Goal: Information Seeking & Learning: Check status

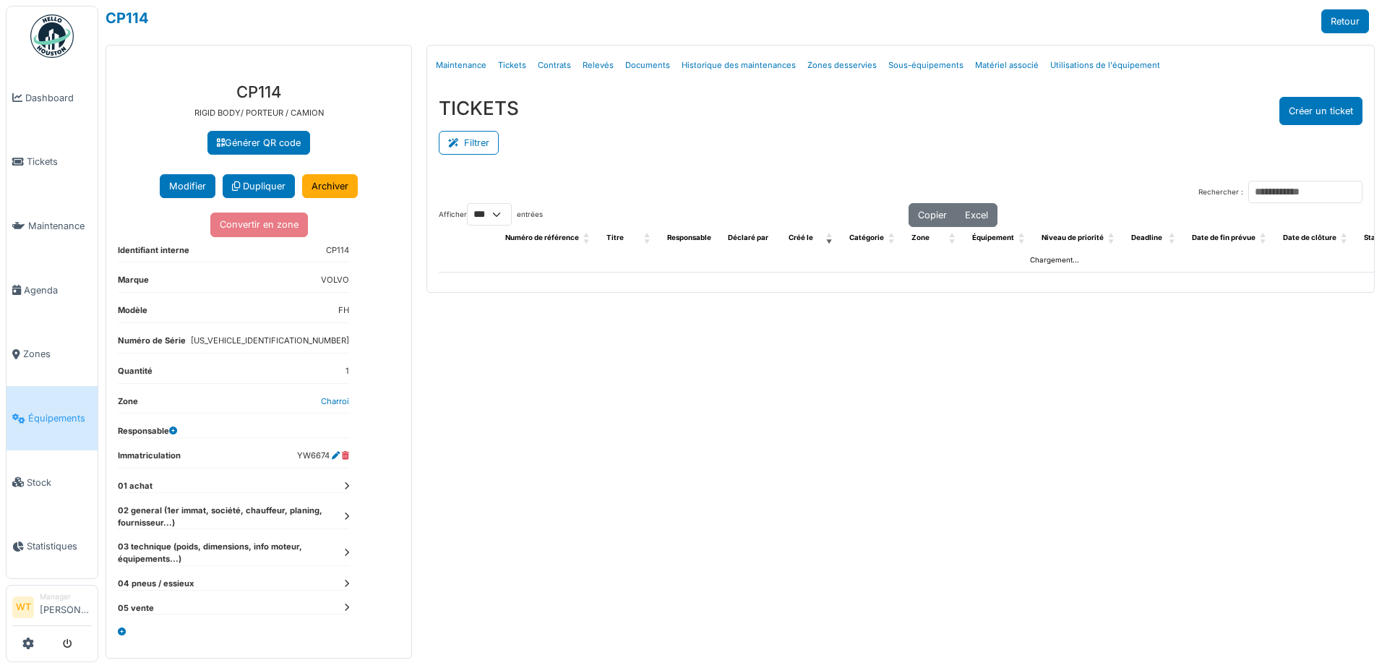
select select "***"
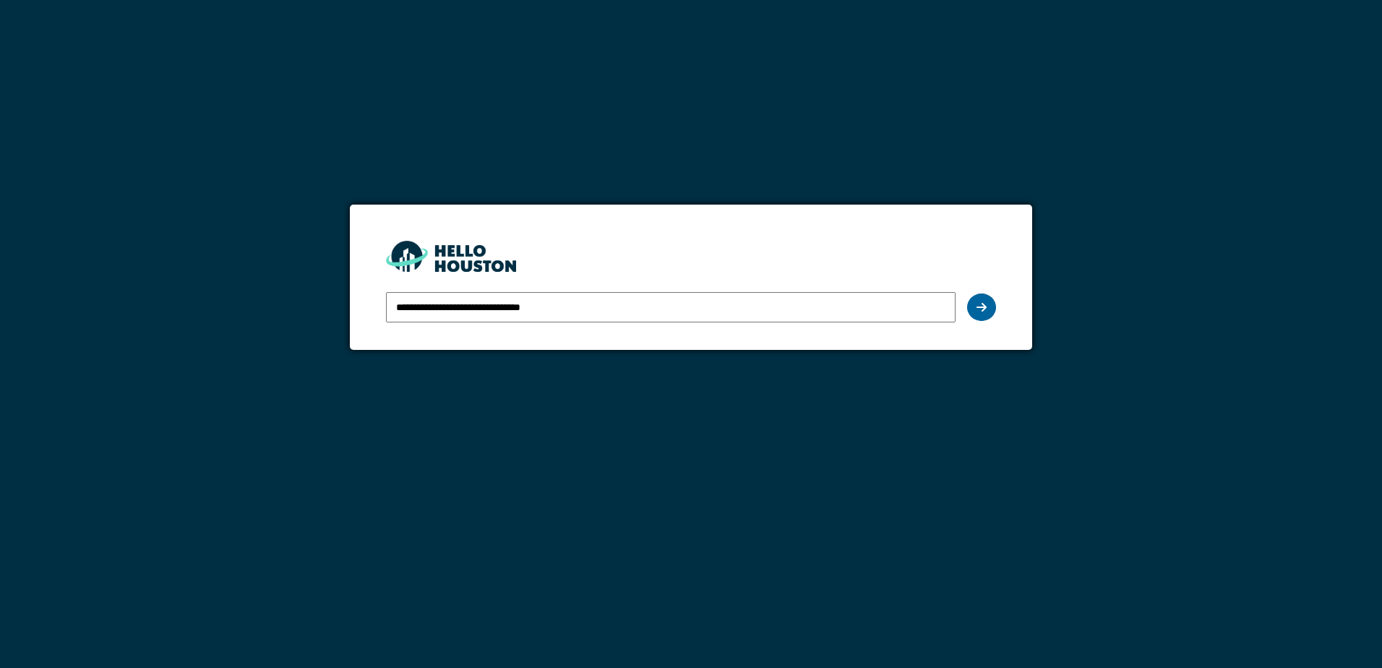
click at [978, 312] on icon at bounding box center [982, 307] width 10 height 12
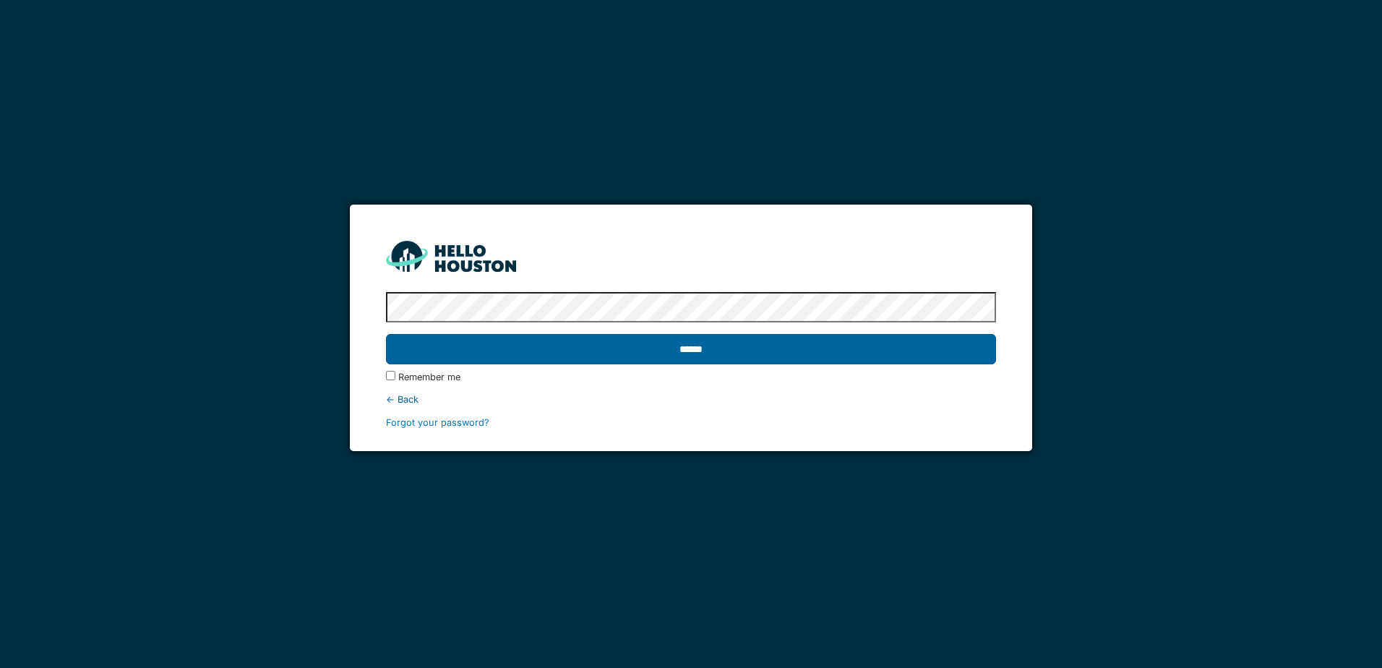
click at [450, 350] on input "******" at bounding box center [690, 349] width 609 height 30
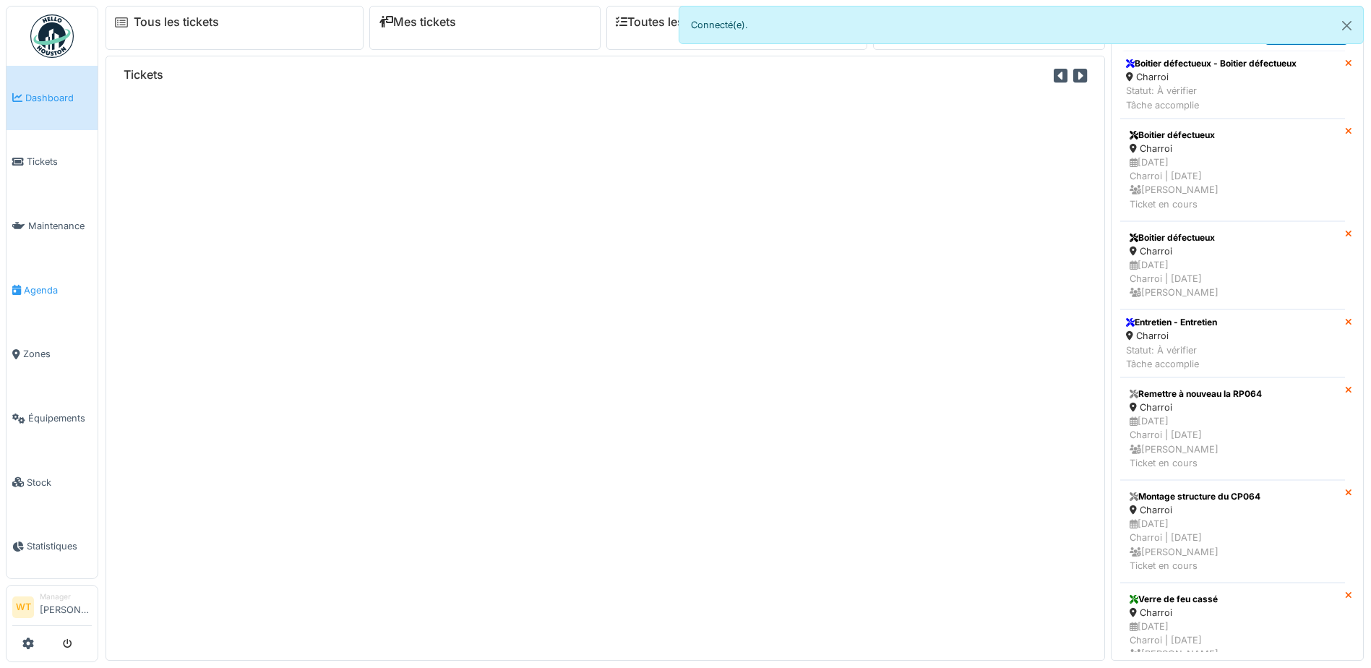
drag, startPoint x: 0, startPoint y: 0, endPoint x: 38, endPoint y: 282, distance: 284.5
click at [39, 288] on span "Agenda" at bounding box center [58, 290] width 68 height 14
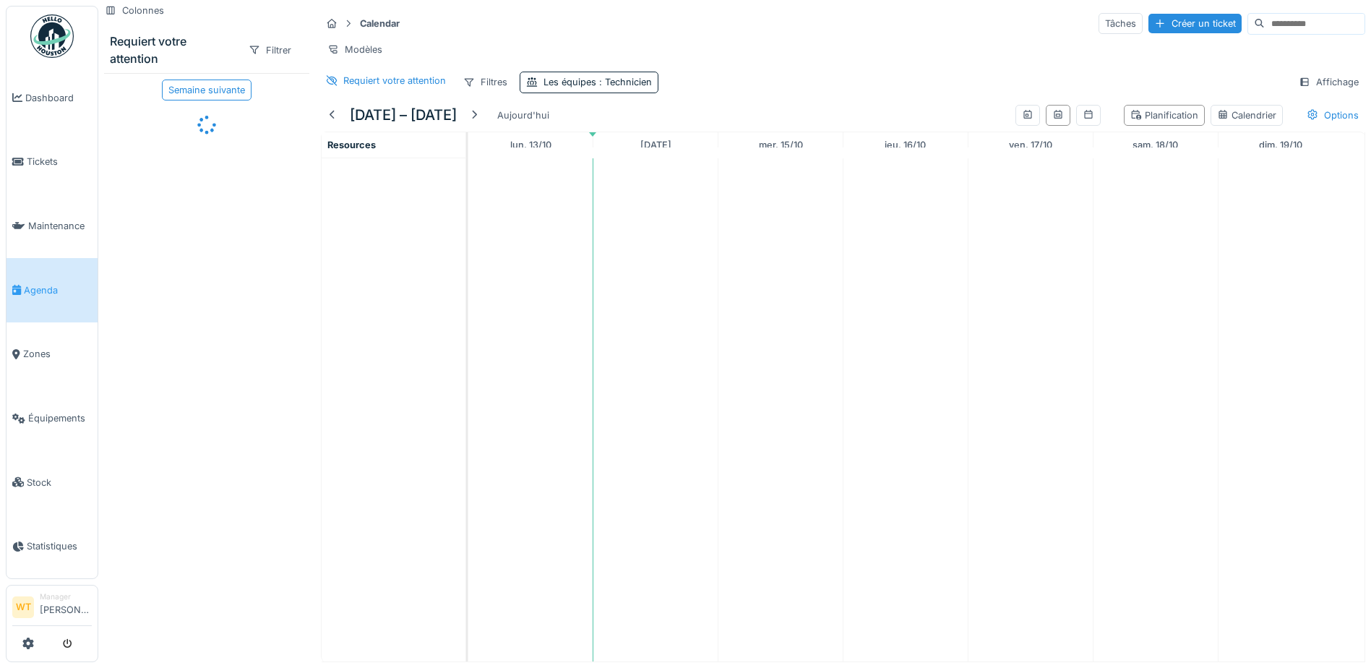
click at [631, 99] on div "Calendar Tâches Créer un ticket Modèles Requiert votre attention Filtres Les éq…" at bounding box center [843, 52] width 1056 height 93
click at [629, 87] on span ": Technicien" at bounding box center [624, 82] width 56 height 11
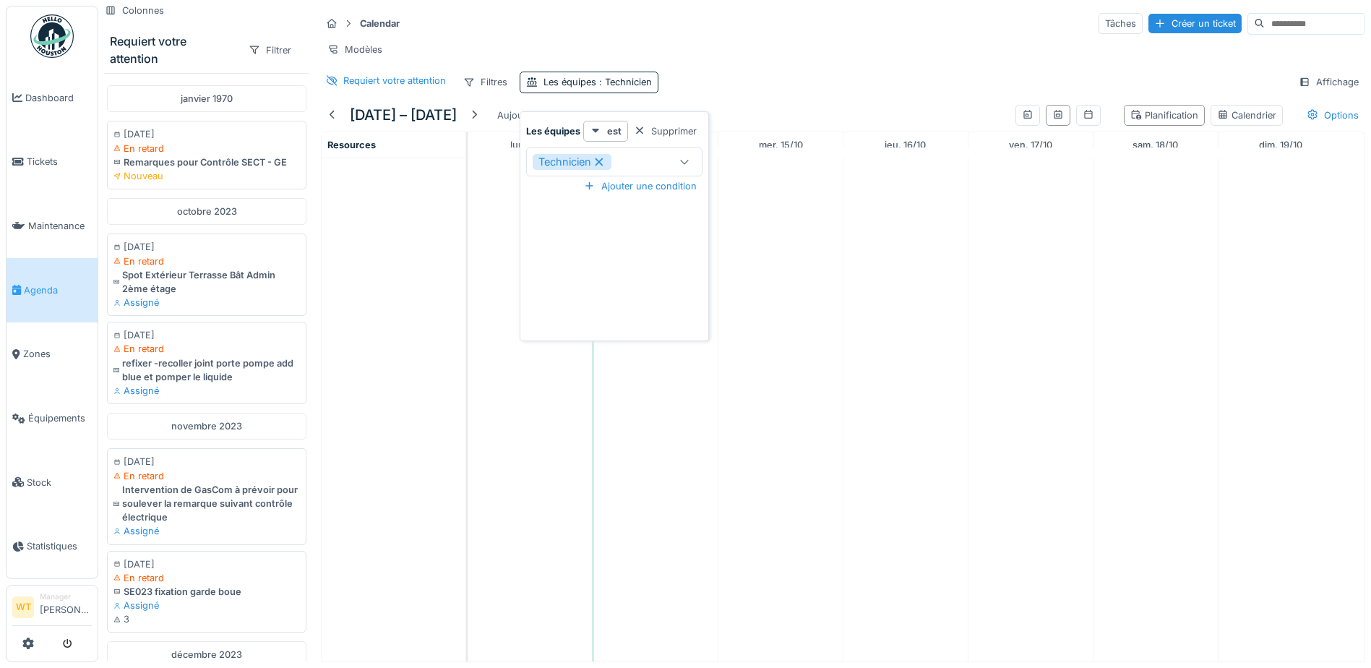
click at [607, 160] on div "Technicien" at bounding box center [572, 162] width 79 height 16
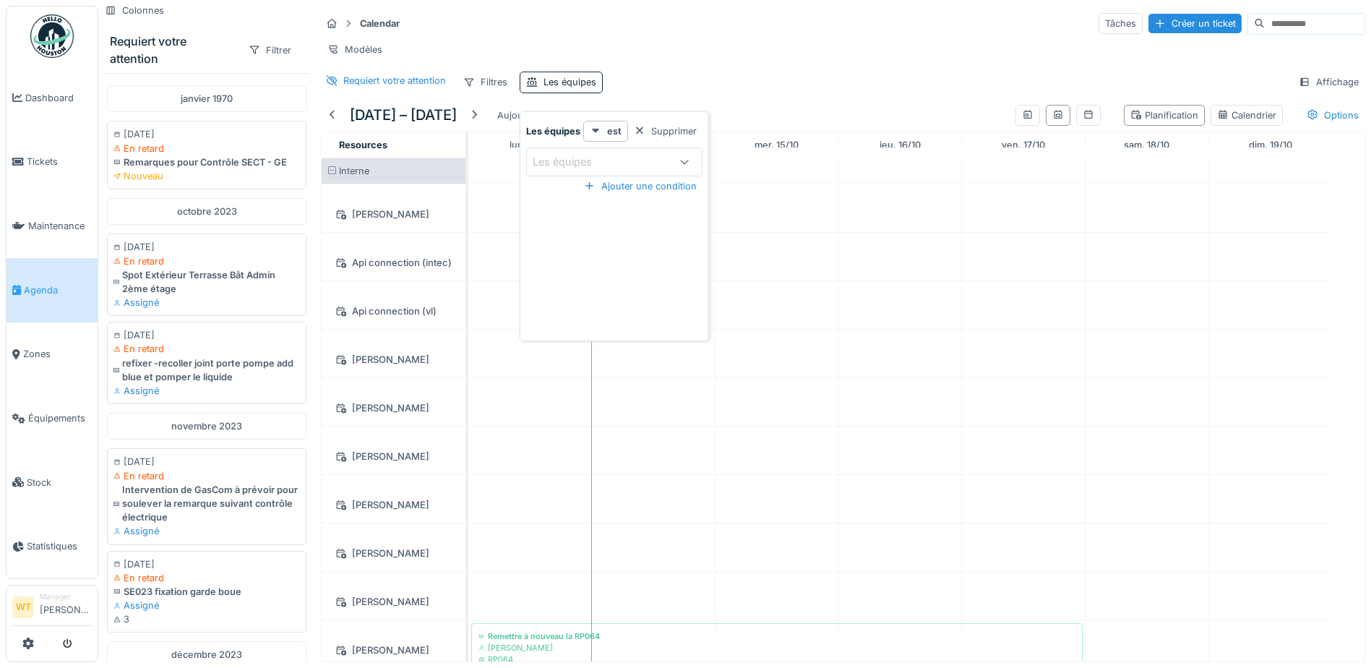
click at [607, 164] on div "Les équipes" at bounding box center [573, 162] width 80 height 16
click at [588, 355] on span "Technicien" at bounding box center [562, 359] width 53 height 16
type input "***"
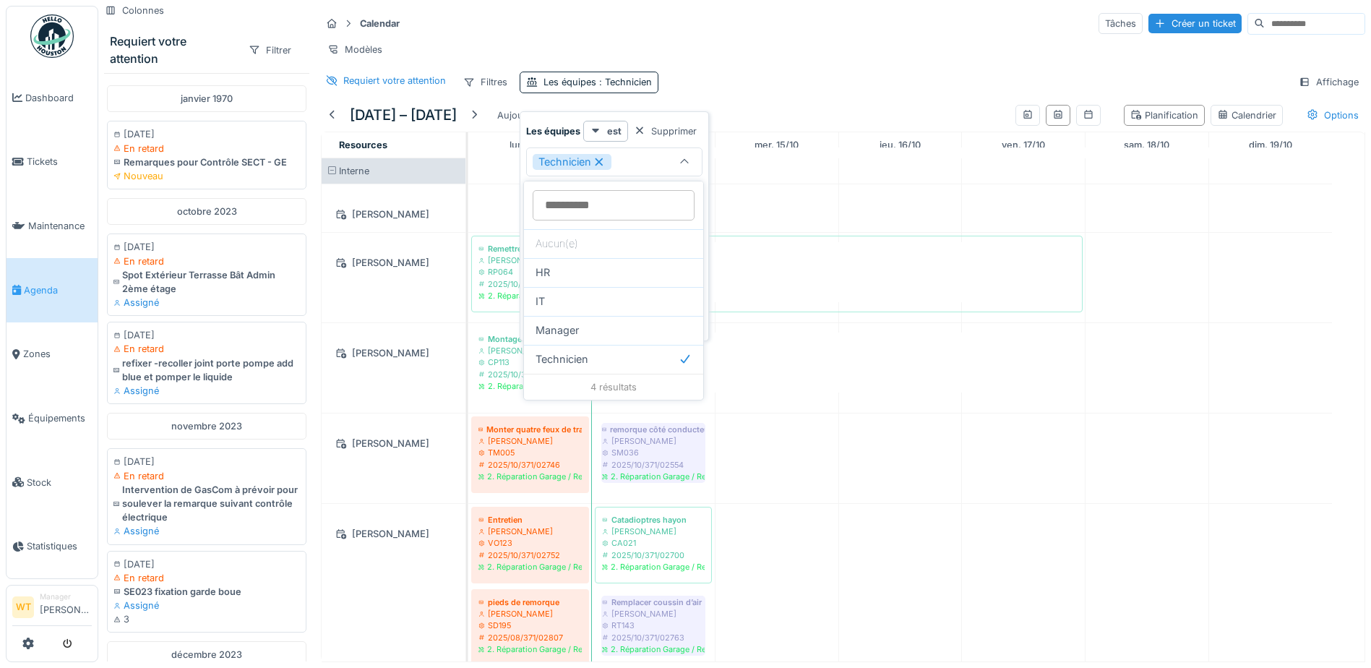
click at [740, 56] on div "Modèles" at bounding box center [843, 49] width 1045 height 21
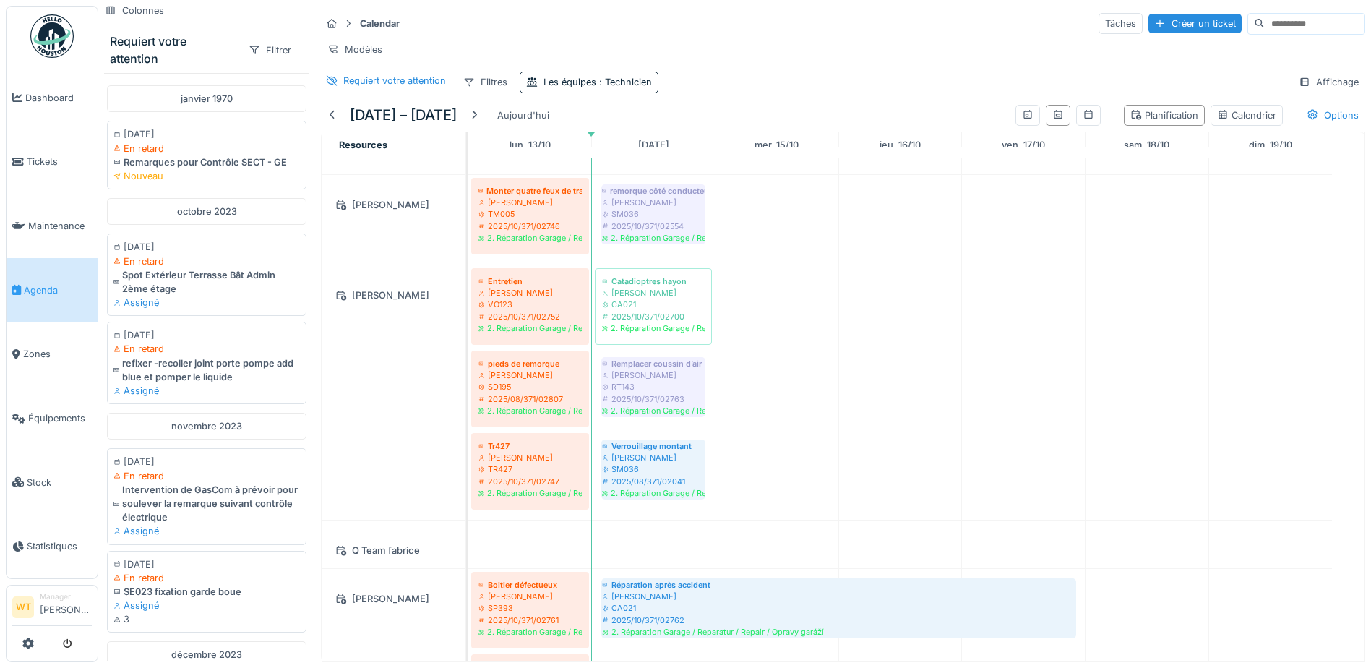
scroll to position [217, 0]
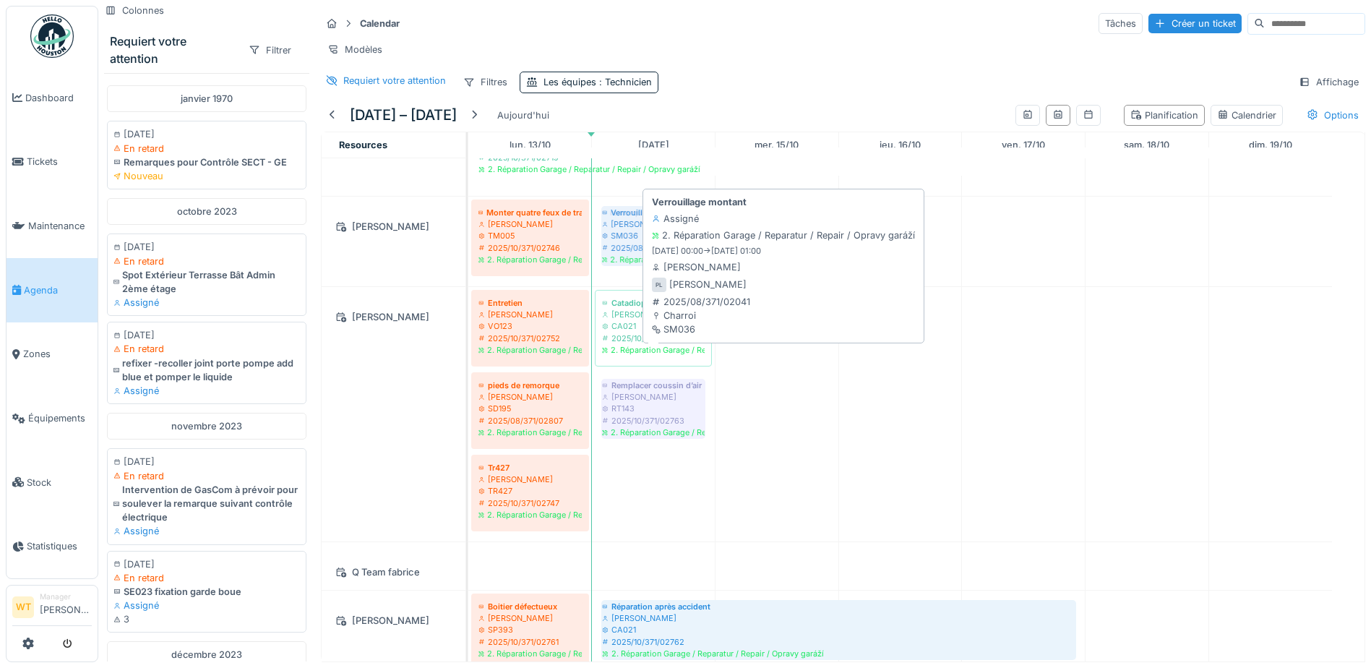
drag, startPoint x: 653, startPoint y: 514, endPoint x: 667, endPoint y: 248, distance: 266.4
click at [667, 248] on tbody "Remettre à nouveau la RP064 Jan Maro RP064 2025/10/371/02718 2. Réparation Gara…" at bounding box center [900, 462] width 864 height 1043
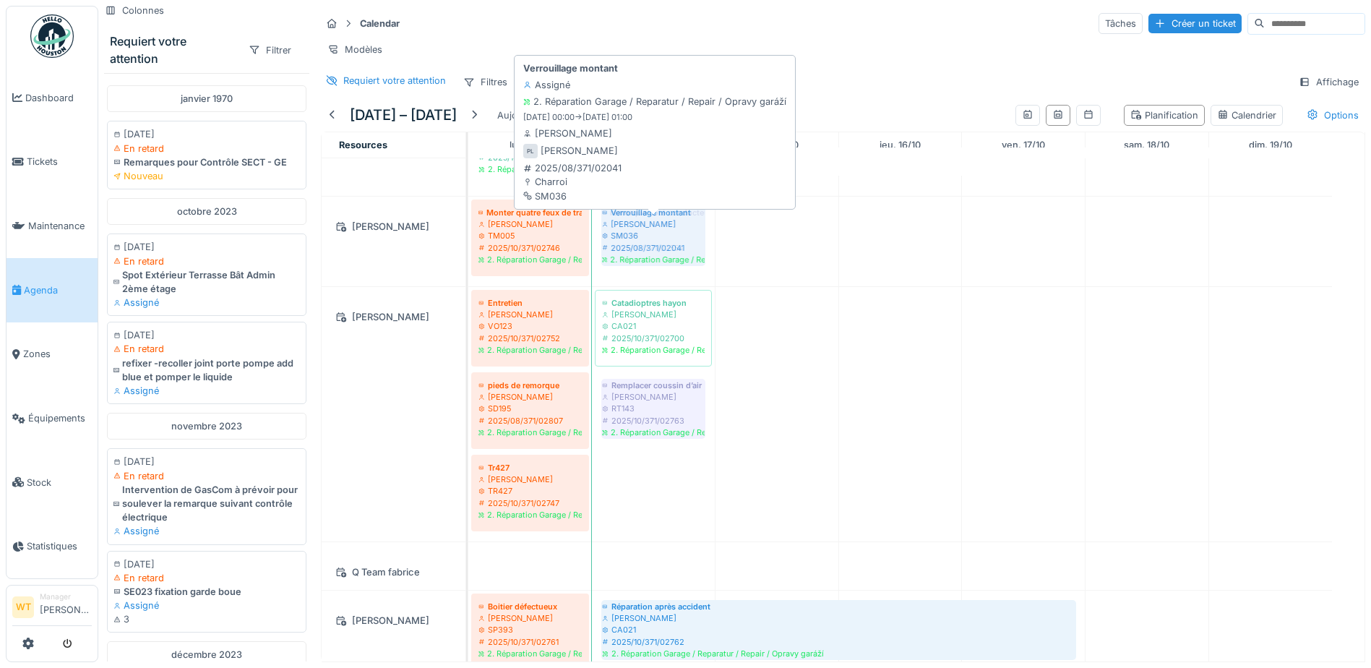
drag, startPoint x: 651, startPoint y: 500, endPoint x: 696, endPoint y: 221, distance: 283.4
click at [696, 221] on tbody "Remettre à nouveau la RP064 Jan Maro RP064 2025/10/371/02718 2. Réparation Gara…" at bounding box center [900, 462] width 864 height 1043
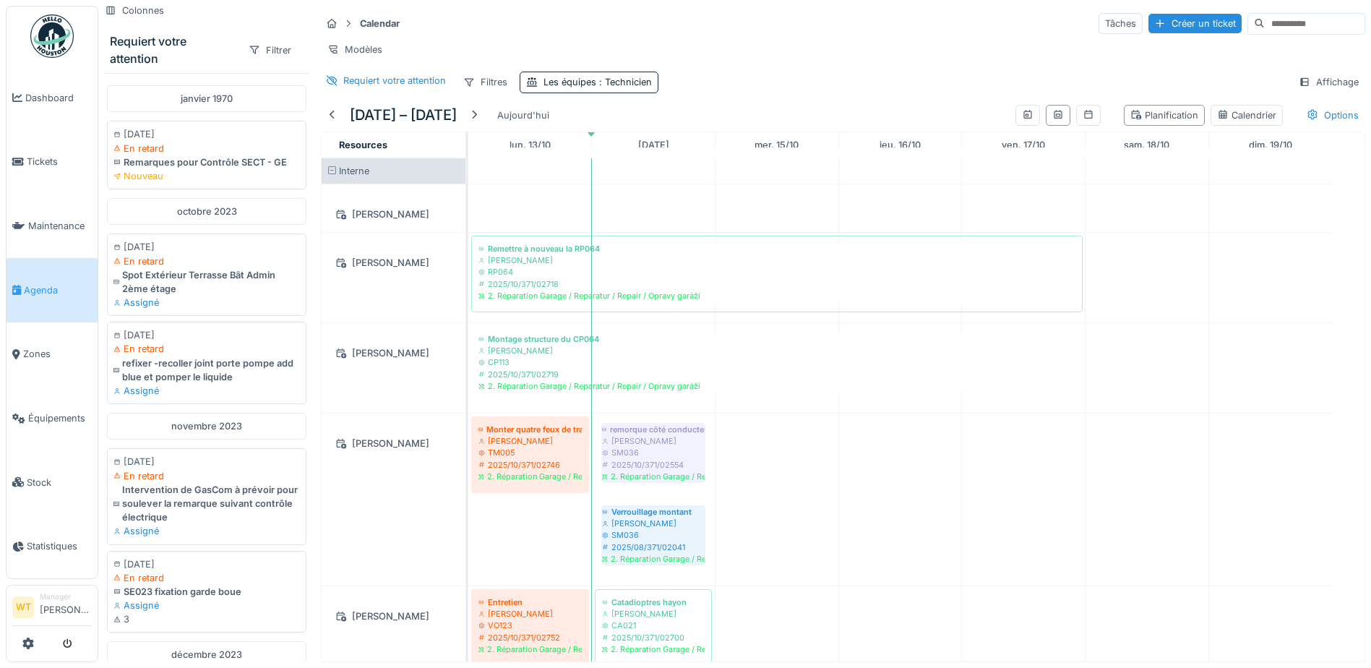
scroll to position [72, 0]
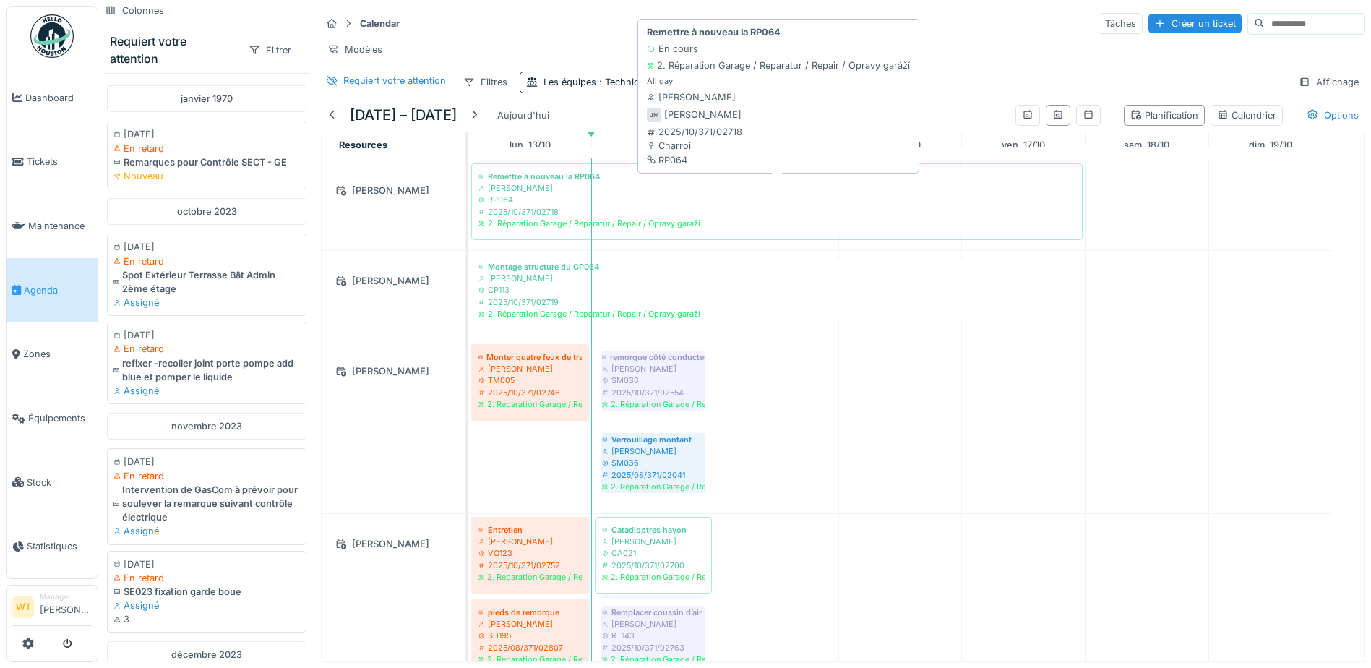
click at [573, 218] on div "2025/10/371/02718" at bounding box center [777, 212] width 597 height 12
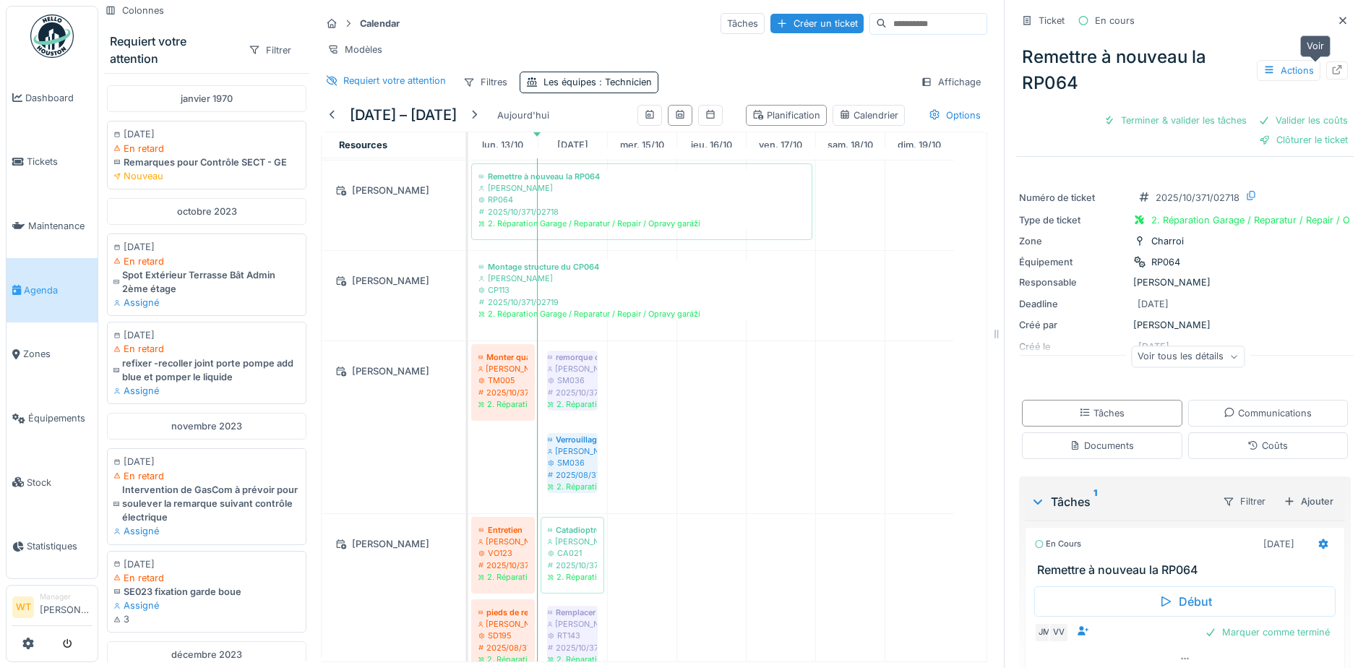
click at [1332, 64] on div at bounding box center [1338, 71] width 12 height 14
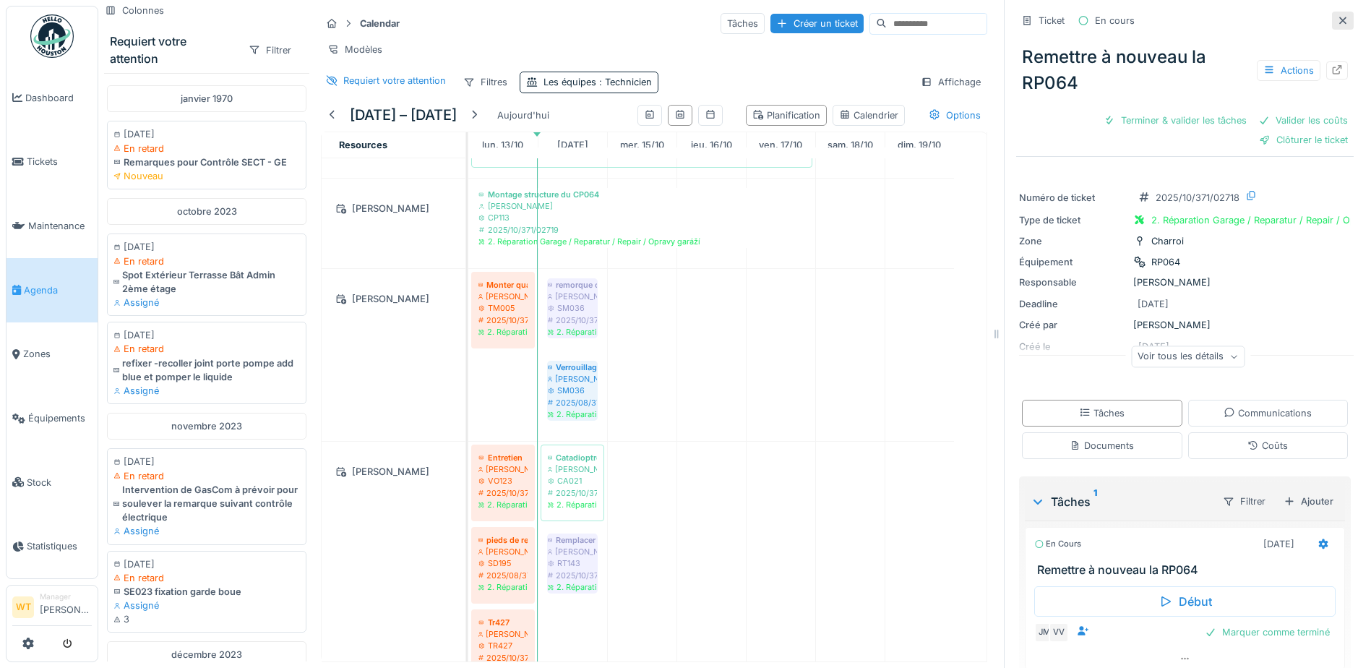
click at [1337, 17] on icon at bounding box center [1343, 20] width 12 height 9
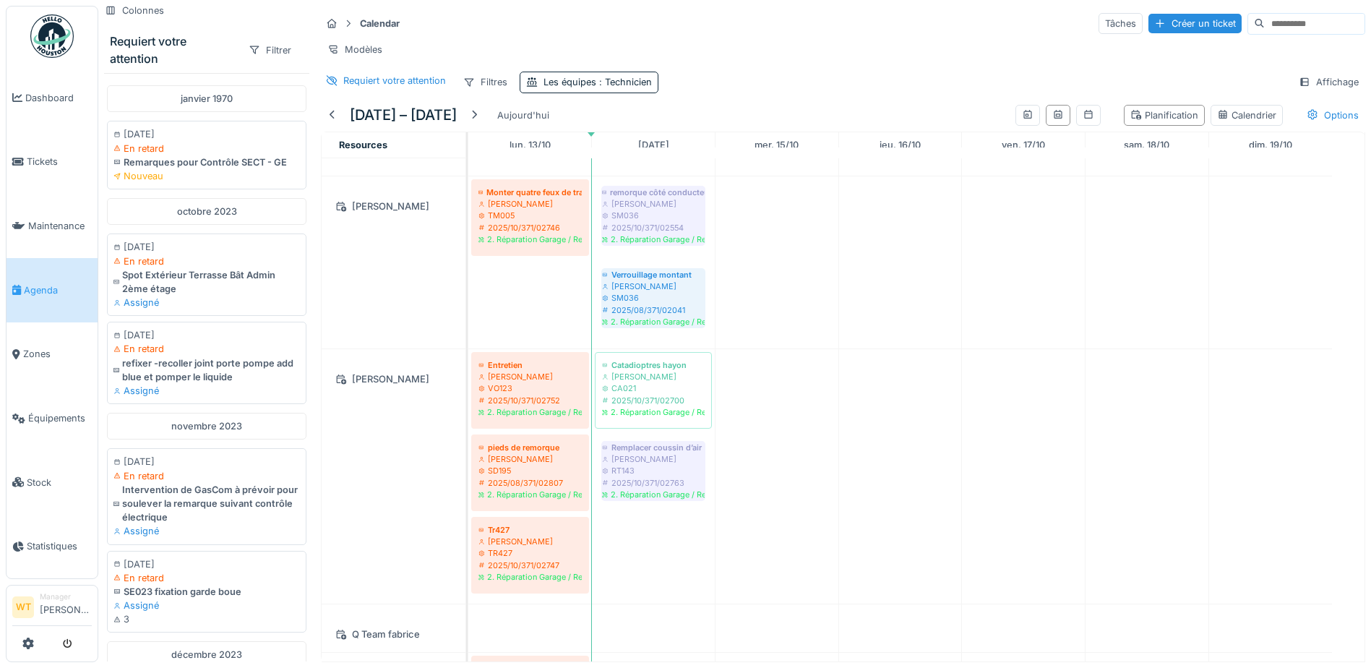
scroll to position [217, 0]
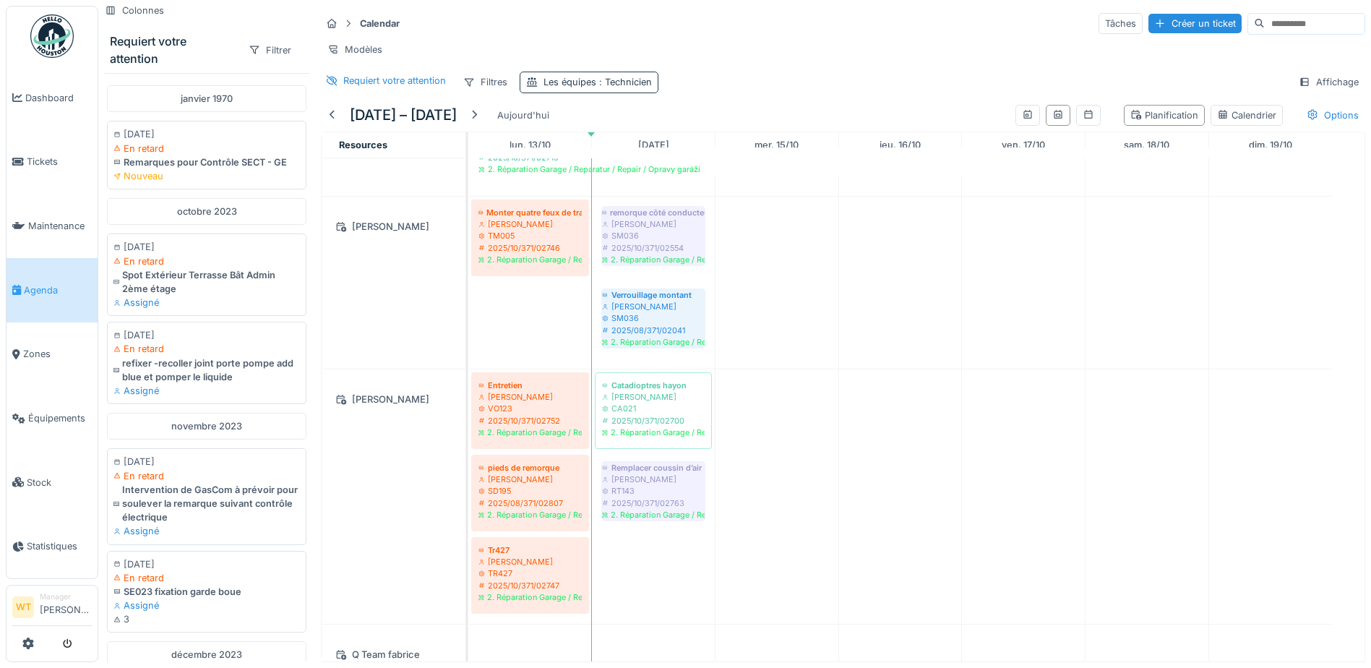
click at [602, 87] on span ": Technicien" at bounding box center [624, 82] width 56 height 11
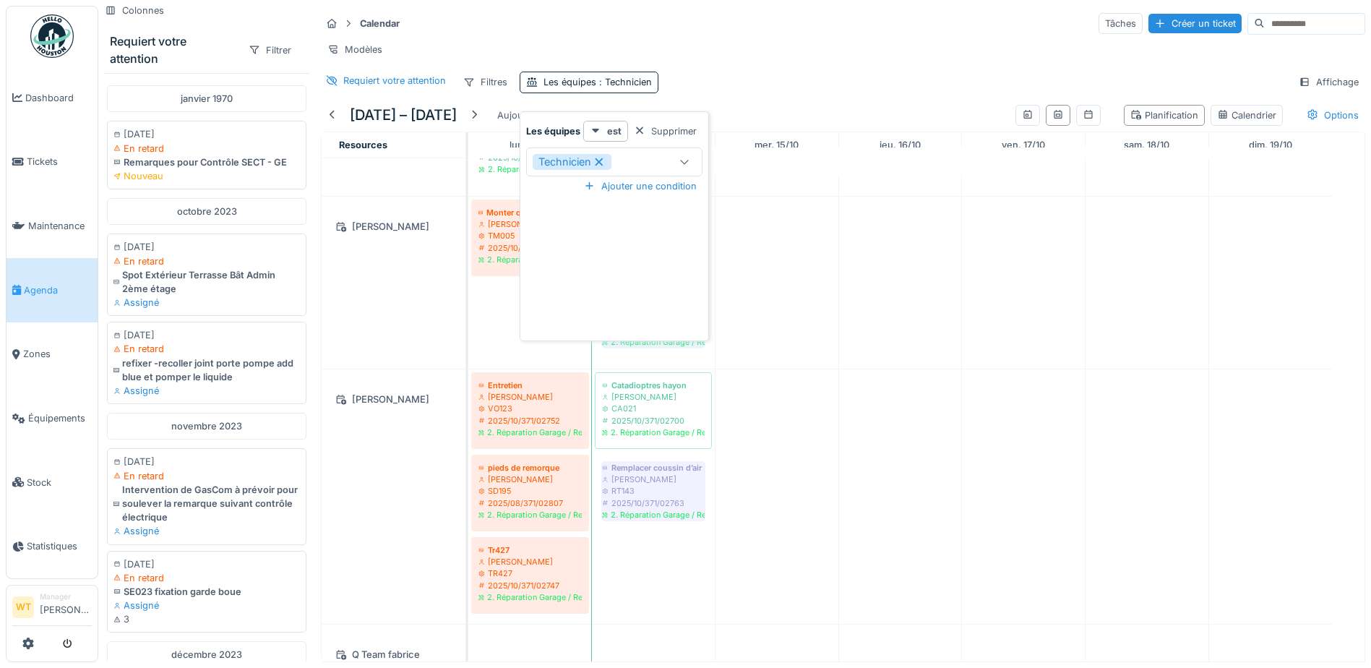
click at [680, 163] on icon at bounding box center [685, 161] width 12 height 9
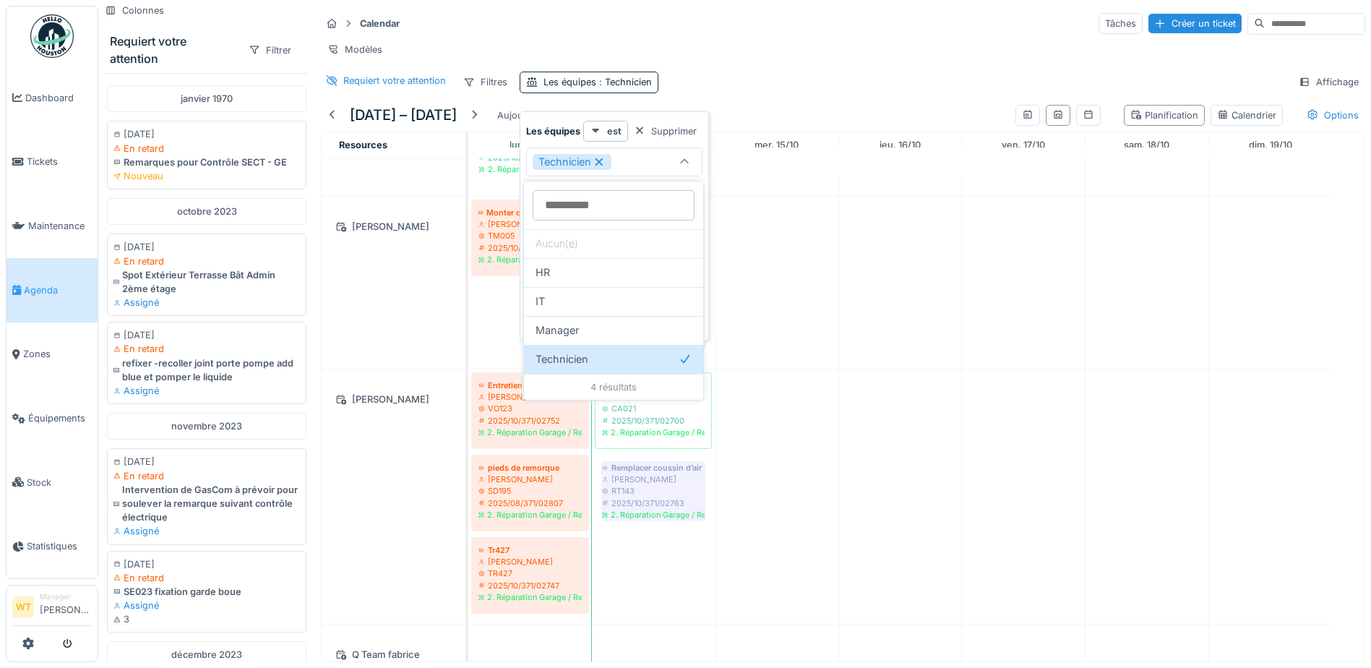
click at [604, 160] on icon at bounding box center [599, 162] width 13 height 10
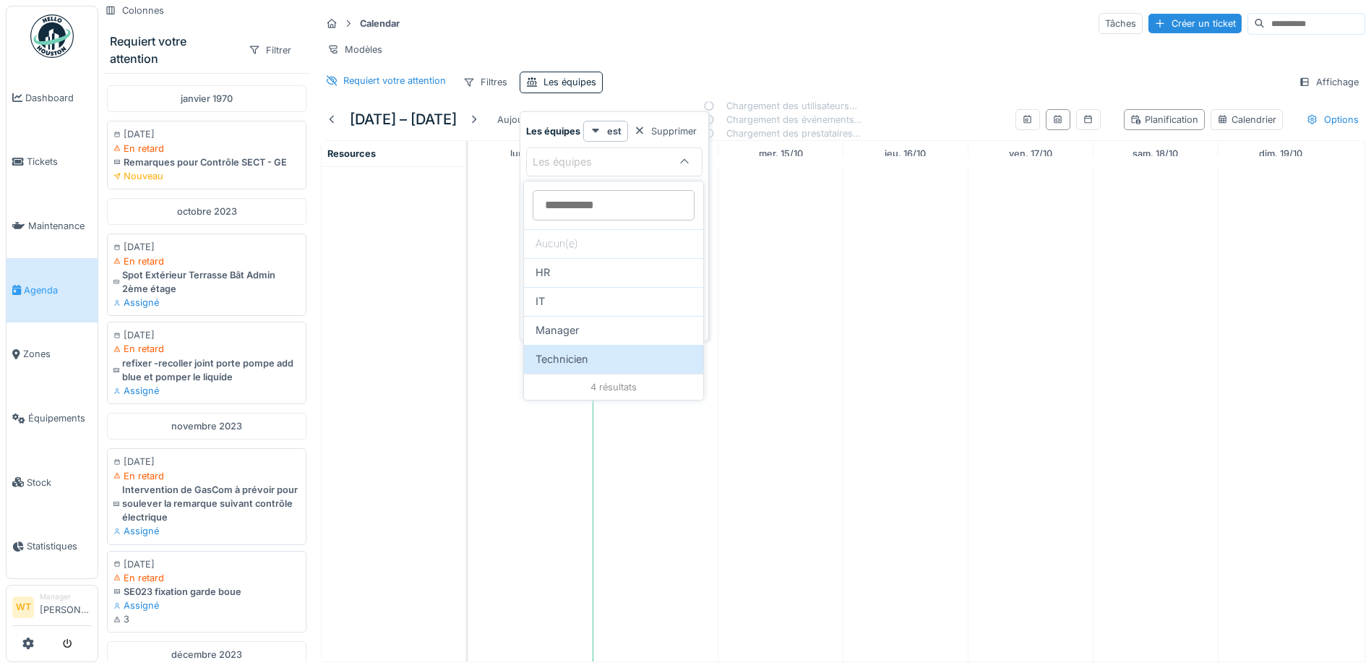
scroll to position [0, 0]
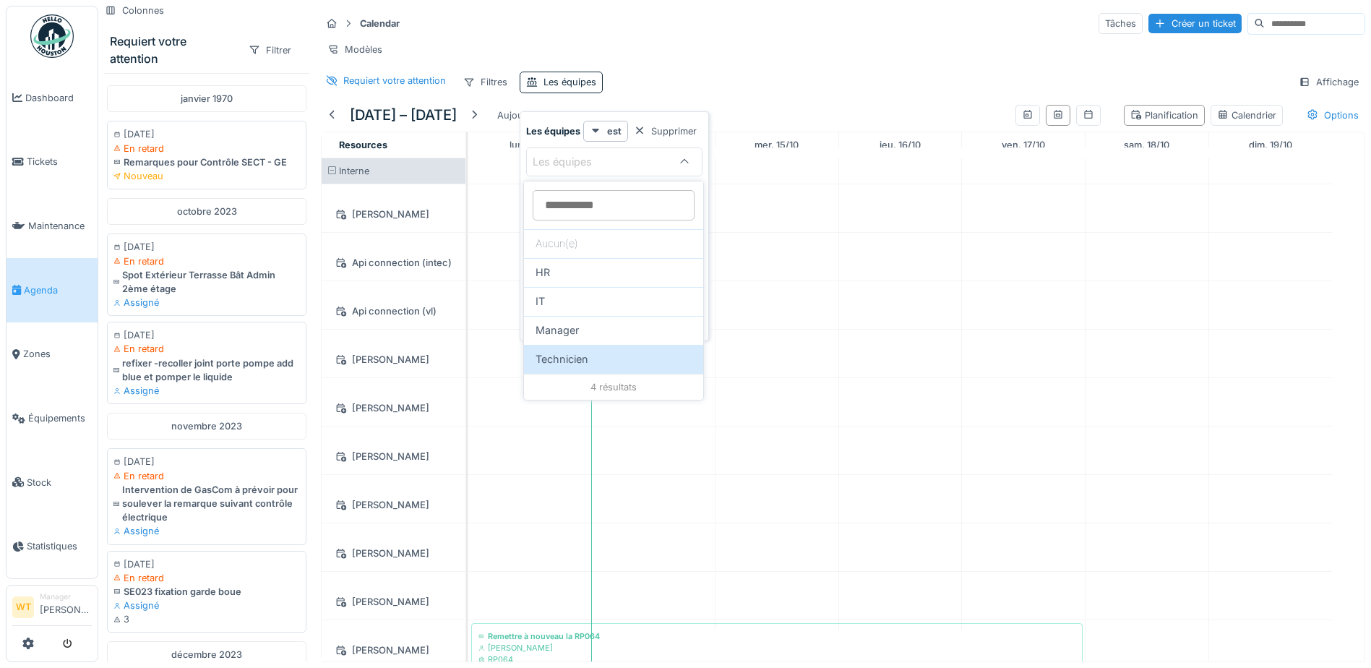
click at [604, 162] on div "Les équipes" at bounding box center [573, 162] width 80 height 16
click at [597, 164] on div "Les équipes" at bounding box center [573, 162] width 80 height 16
type équipes_g0NjI "*****"
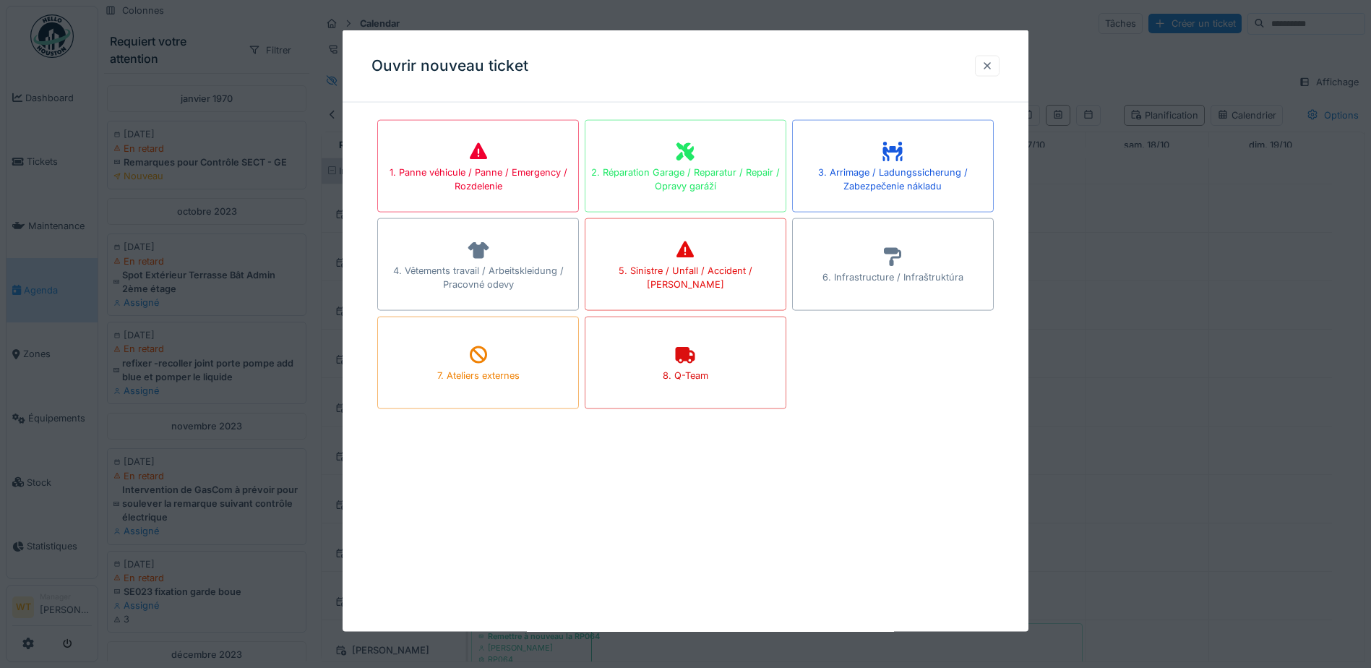
click at [989, 70] on div at bounding box center [988, 66] width 12 height 14
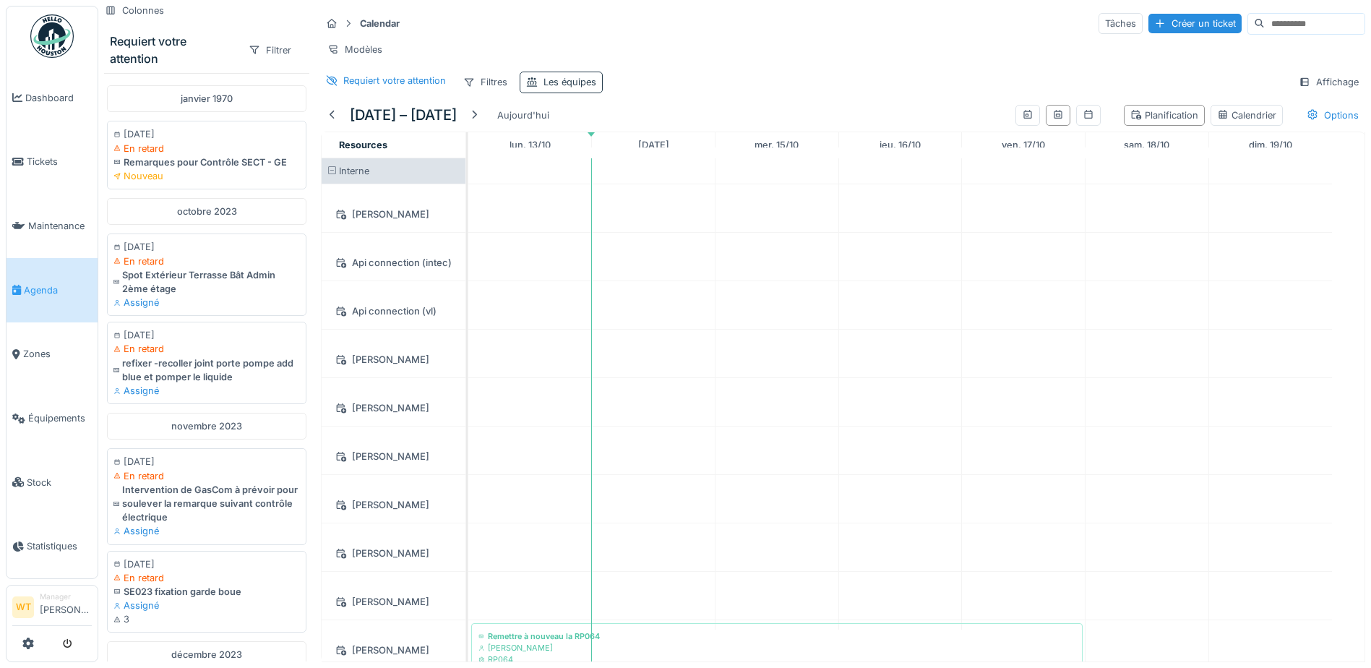
click at [558, 89] on div "Les équipes" at bounding box center [570, 82] width 53 height 14
click at [652, 89] on div "Requiert votre attention Filtres Les équipes Affichage" at bounding box center [843, 82] width 1045 height 21
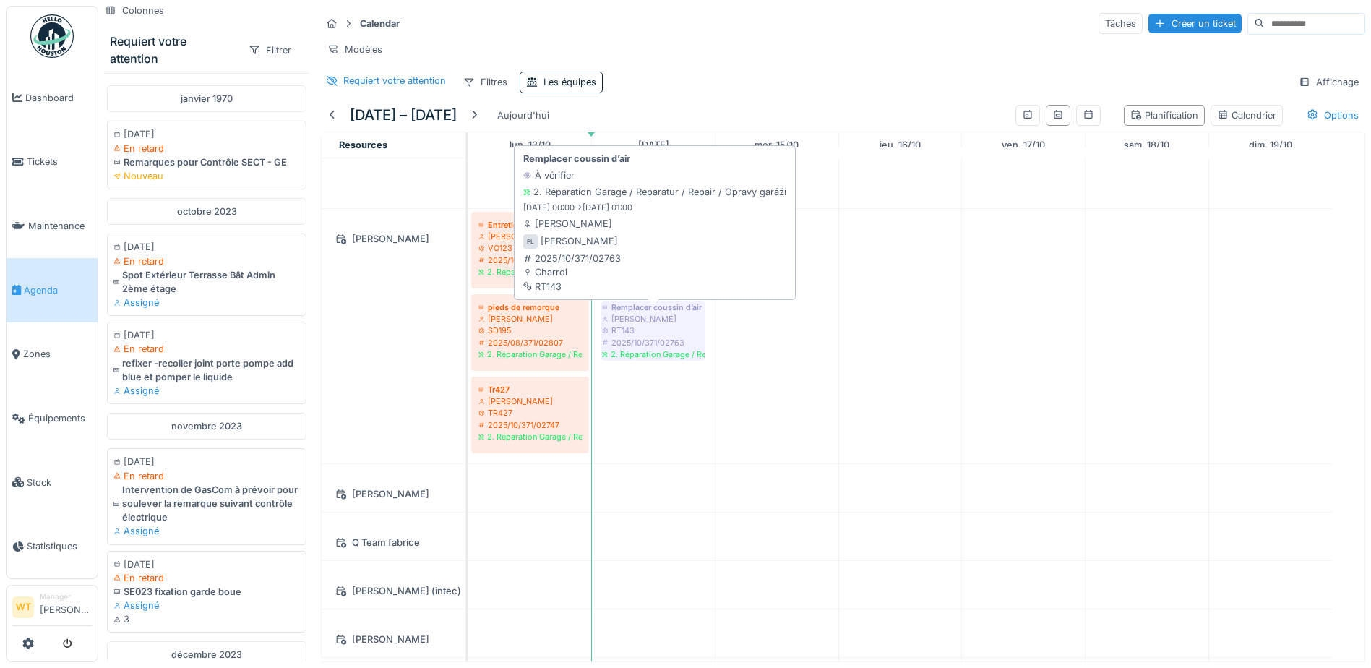
scroll to position [1097, 0]
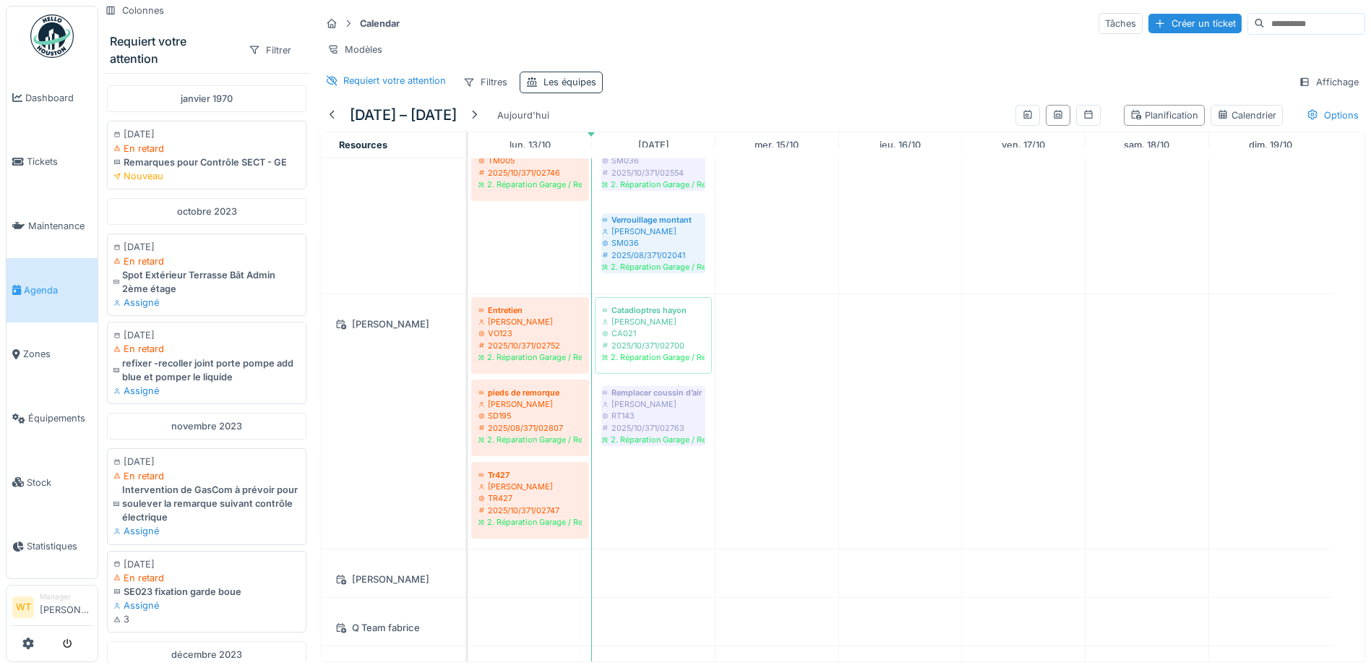
click at [565, 89] on div "Les équipes" at bounding box center [570, 82] width 53 height 14
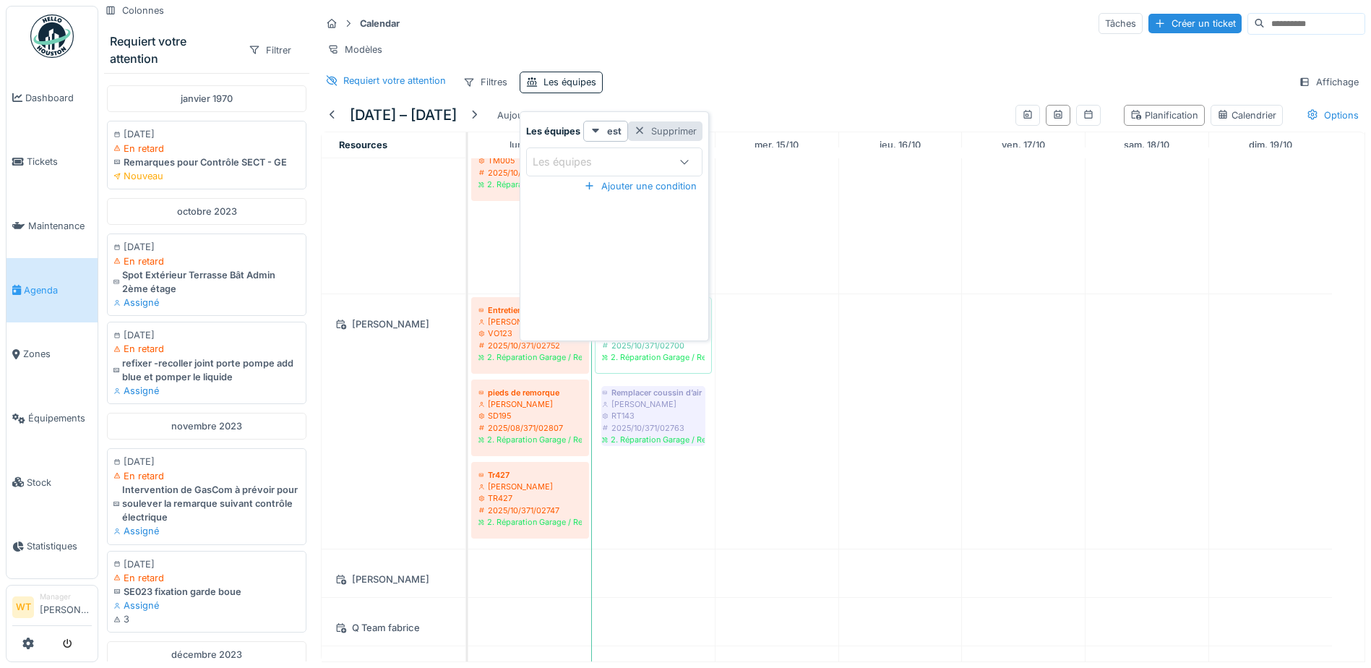
click at [641, 130] on div at bounding box center [640, 131] width 12 height 14
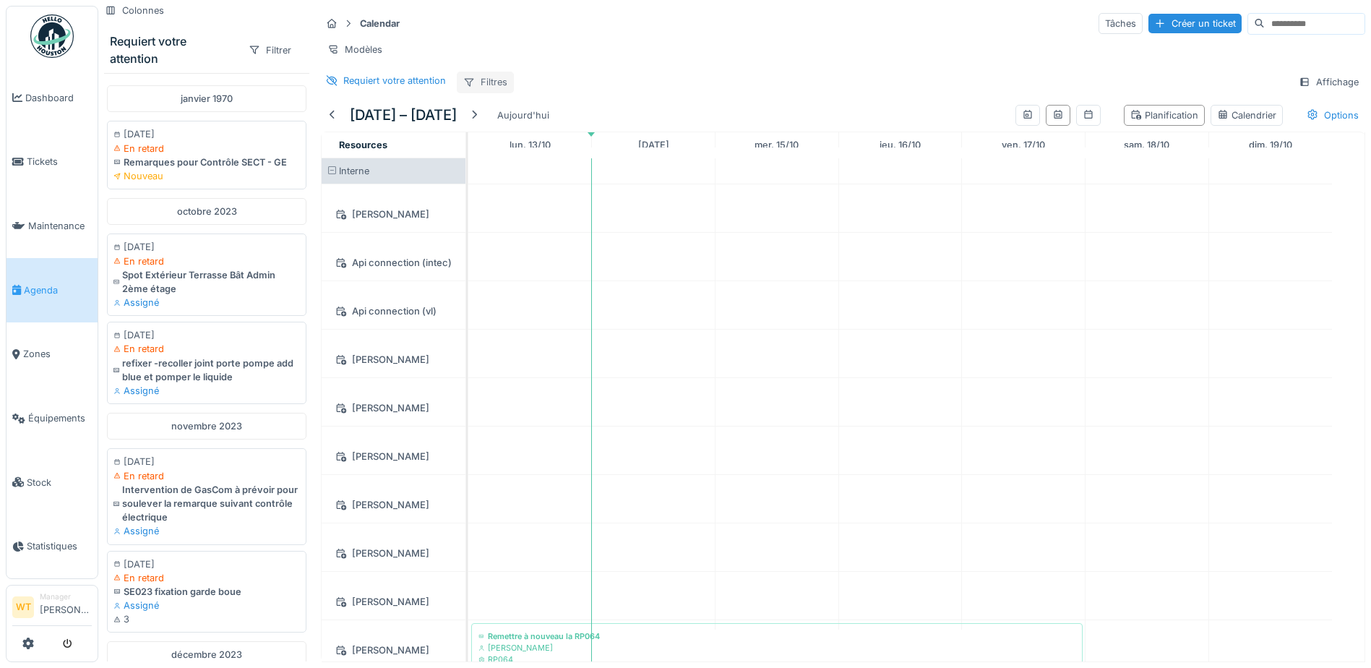
click at [492, 93] on div "Filtres" at bounding box center [485, 82] width 57 height 21
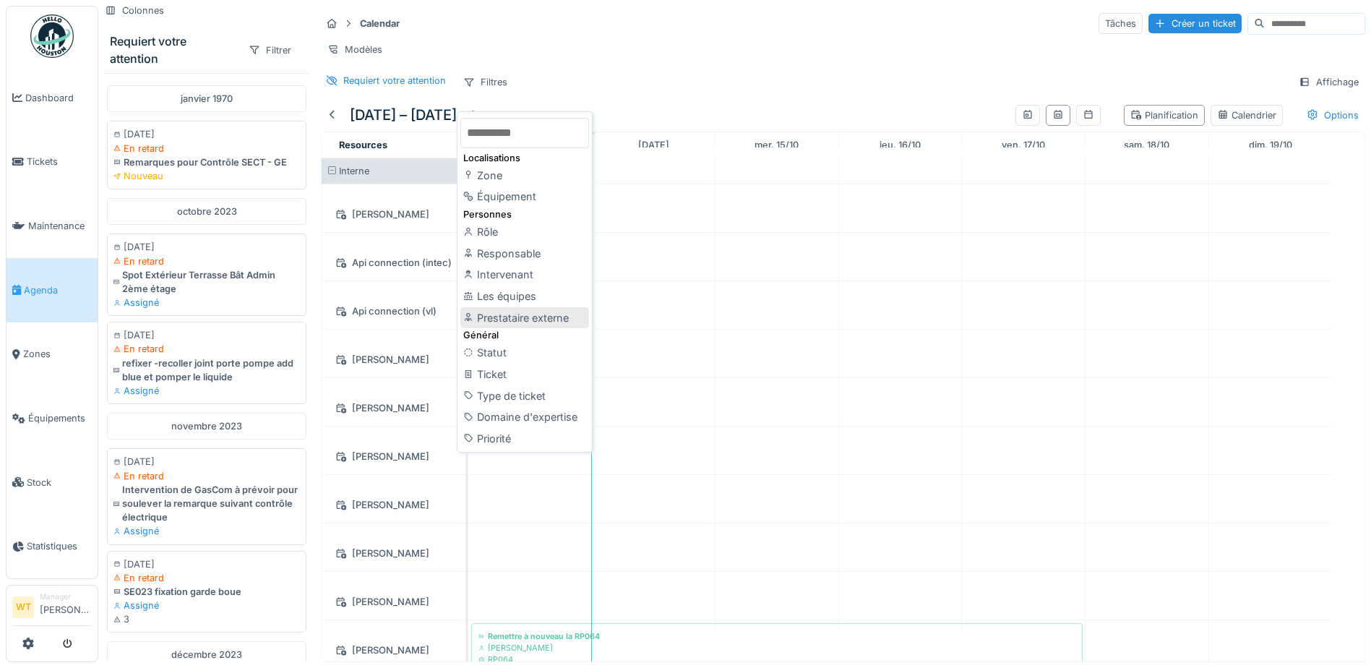
click at [560, 316] on div "Prestataire externe" at bounding box center [525, 318] width 129 height 22
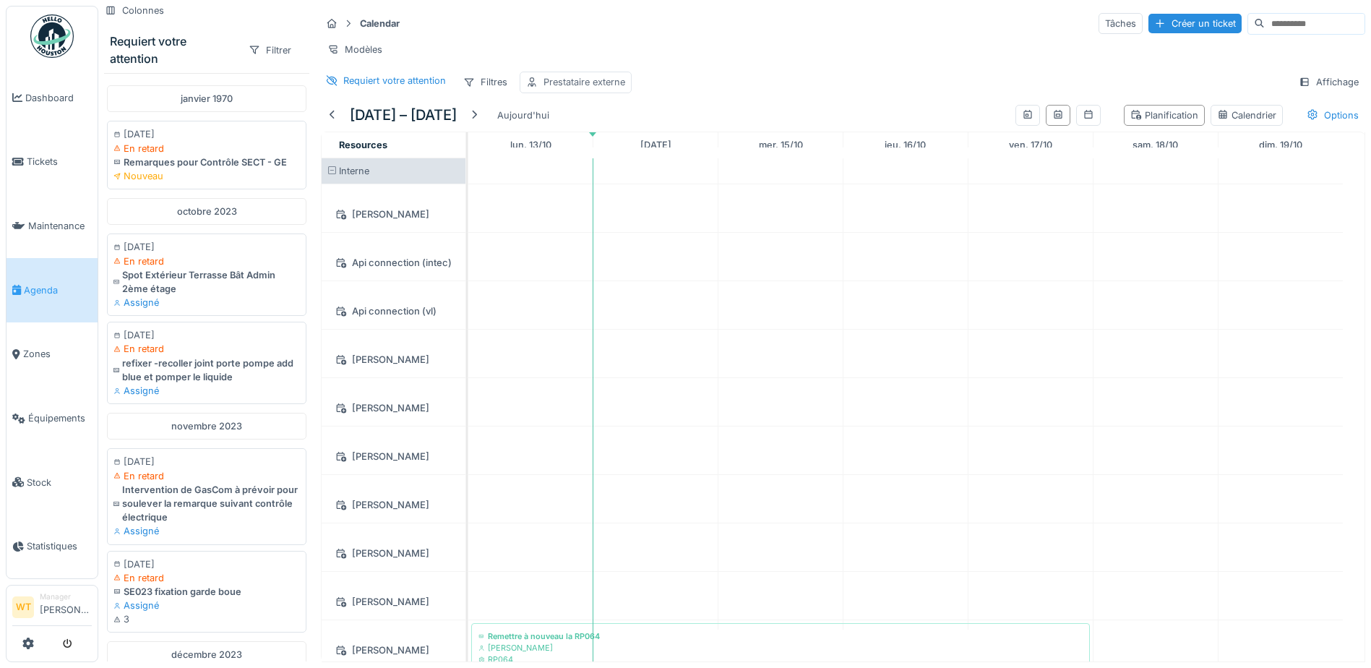
click at [588, 89] on div "Prestataire externe" at bounding box center [585, 82] width 82 height 14
click at [596, 171] on div "Prestataire externe" at bounding box center [630, 161] width 209 height 29
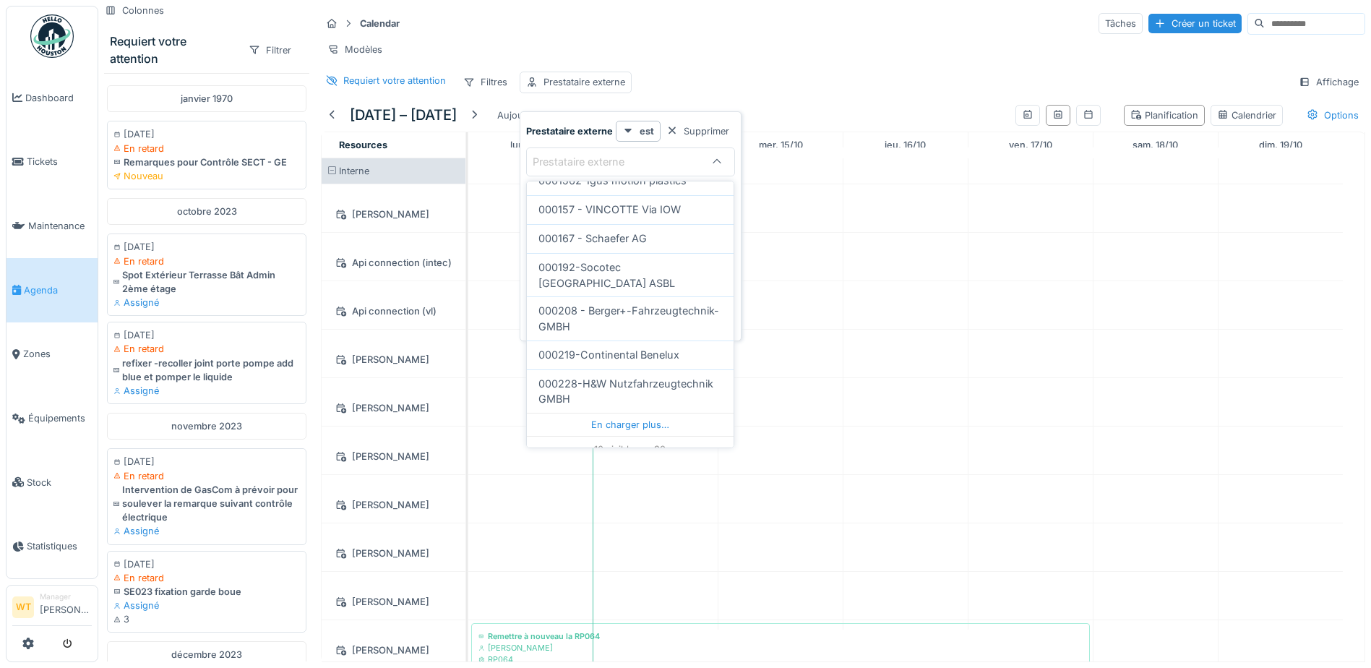
click at [606, 160] on div "Prestataire externe" at bounding box center [589, 162] width 112 height 16
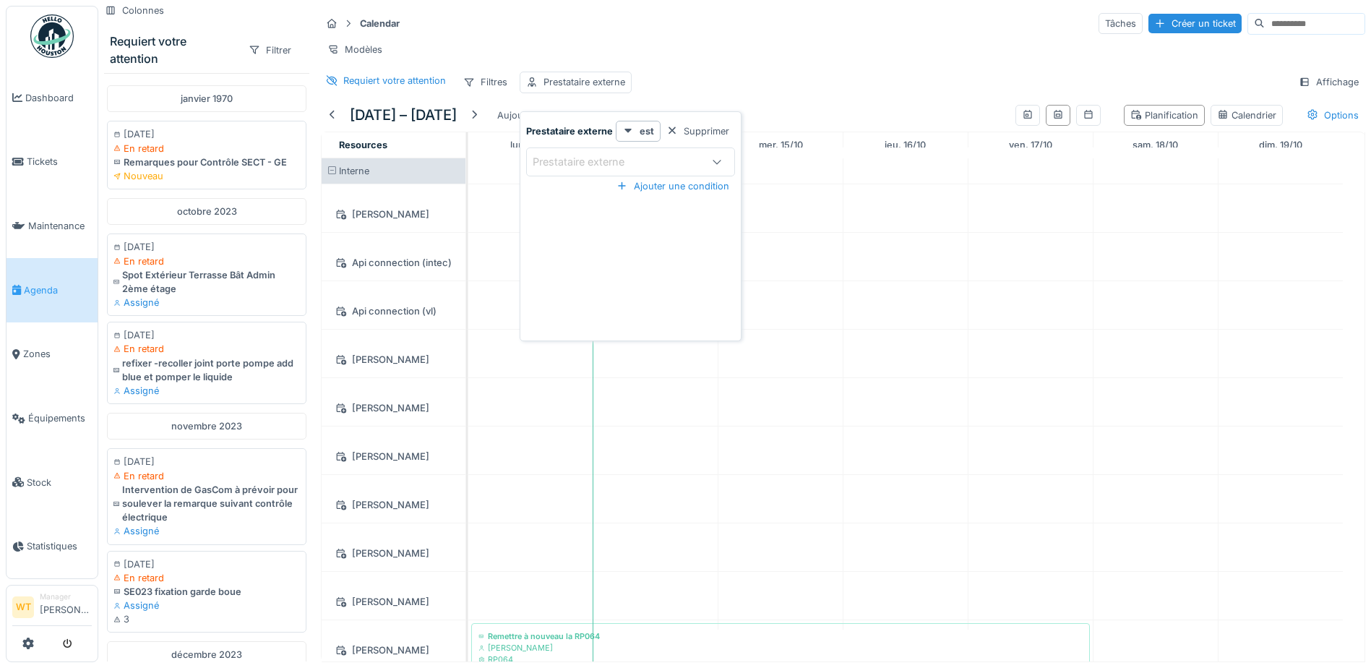
click at [606, 160] on div "Prestataire externe" at bounding box center [589, 162] width 112 height 16
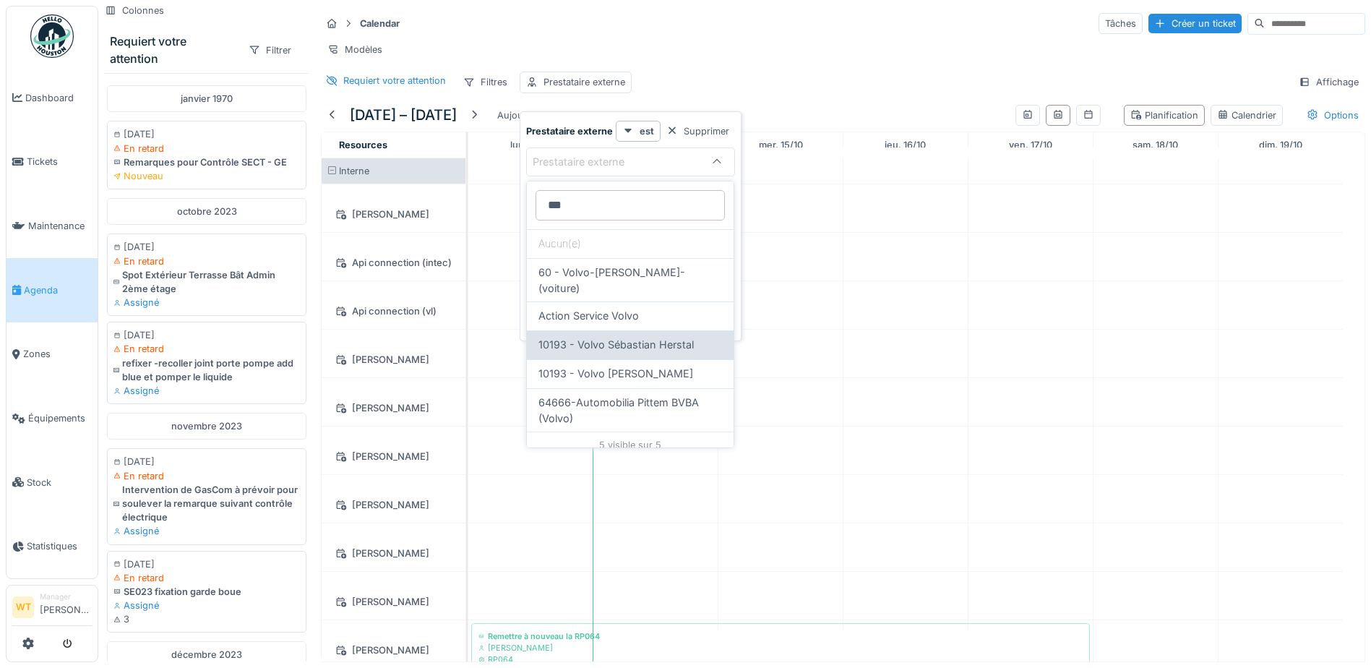
type externe_E2ODU "***"
click at [630, 337] on span "10193 - Volvo Sébastian Herstal" at bounding box center [616, 345] width 155 height 16
type input "*****"
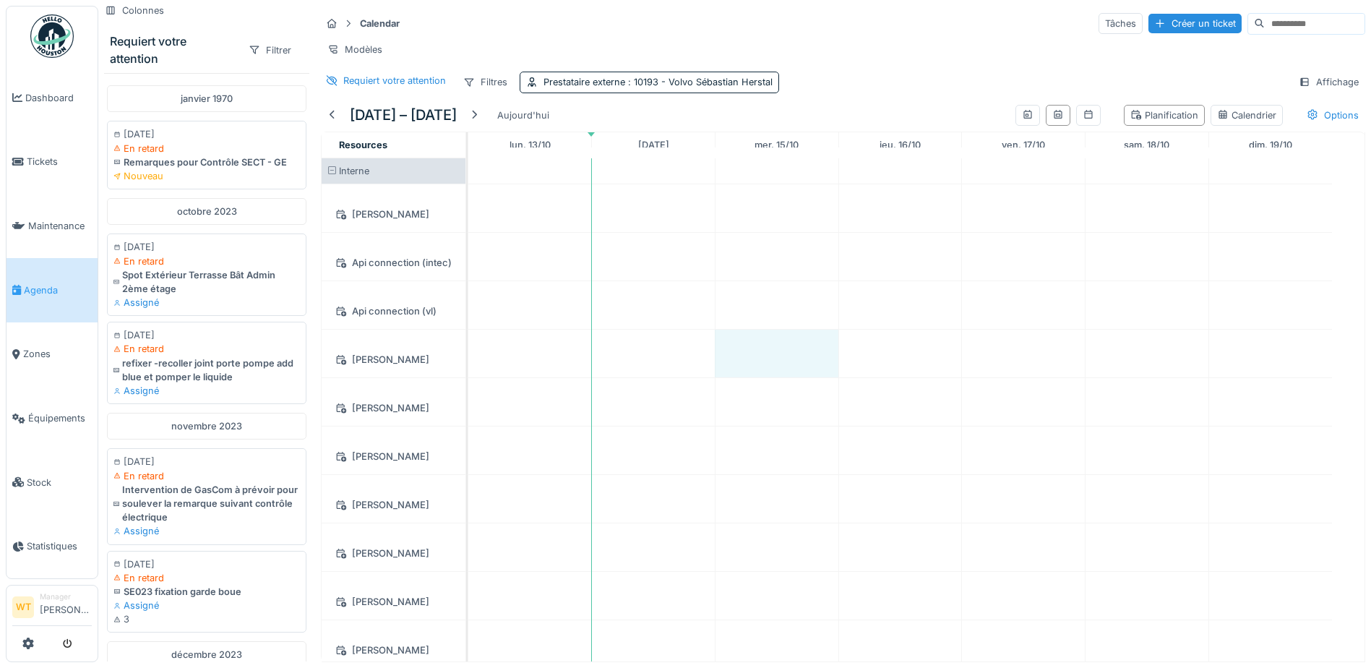
click at [813, 274] on td at bounding box center [777, 413] width 124 height 510
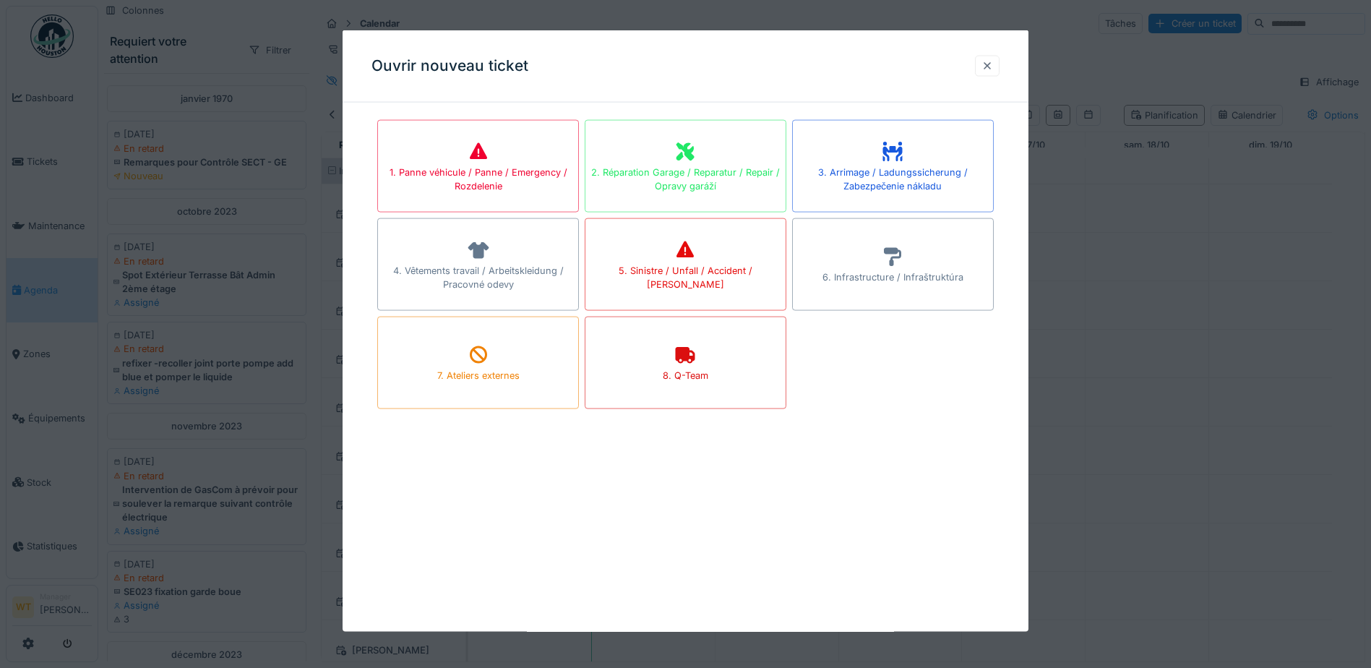
click at [983, 59] on div at bounding box center [987, 65] width 25 height 21
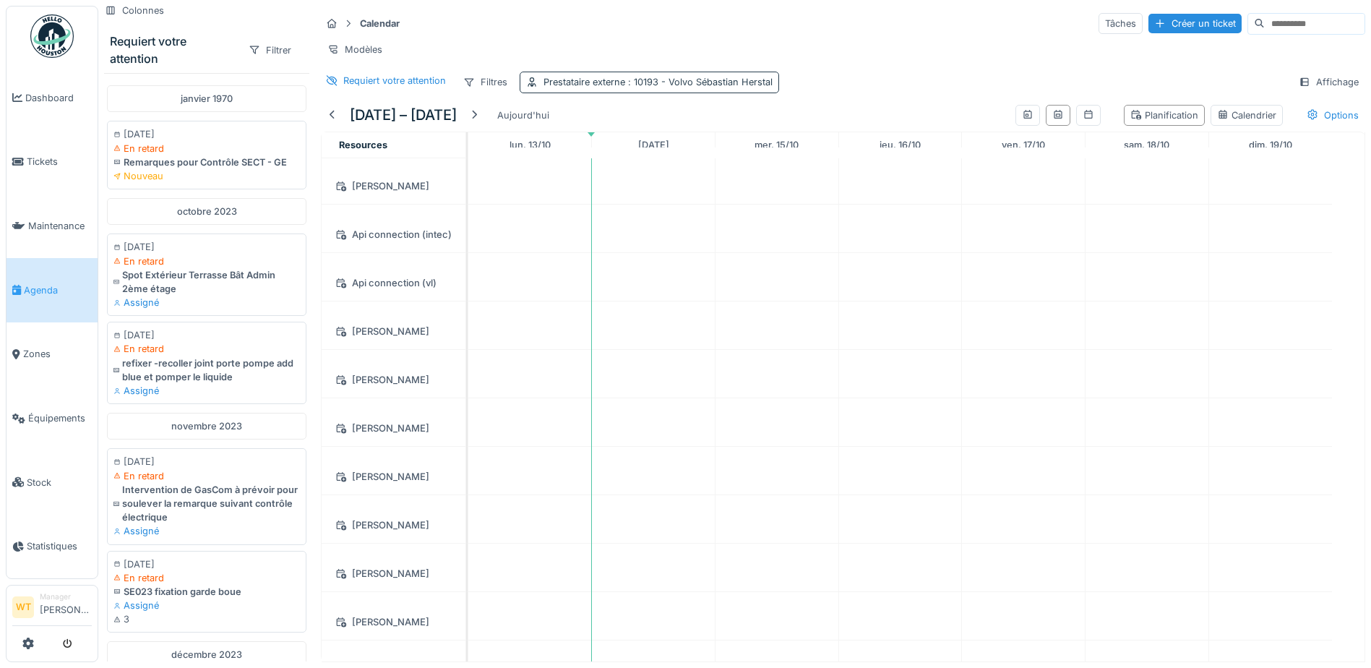
click at [576, 89] on div "Prestataire externe : 10193 - Volvo Sébastian Herstal" at bounding box center [658, 82] width 229 height 14
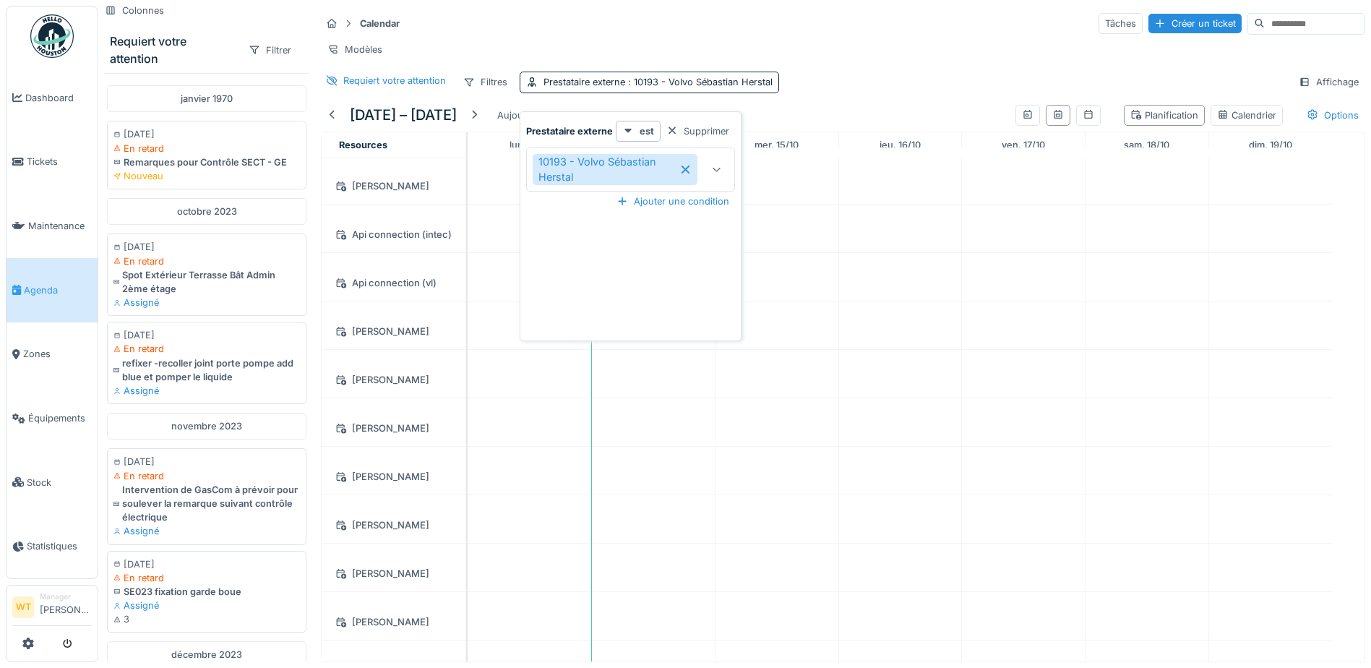
click at [687, 167] on icon at bounding box center [686, 170] width 8 height 8
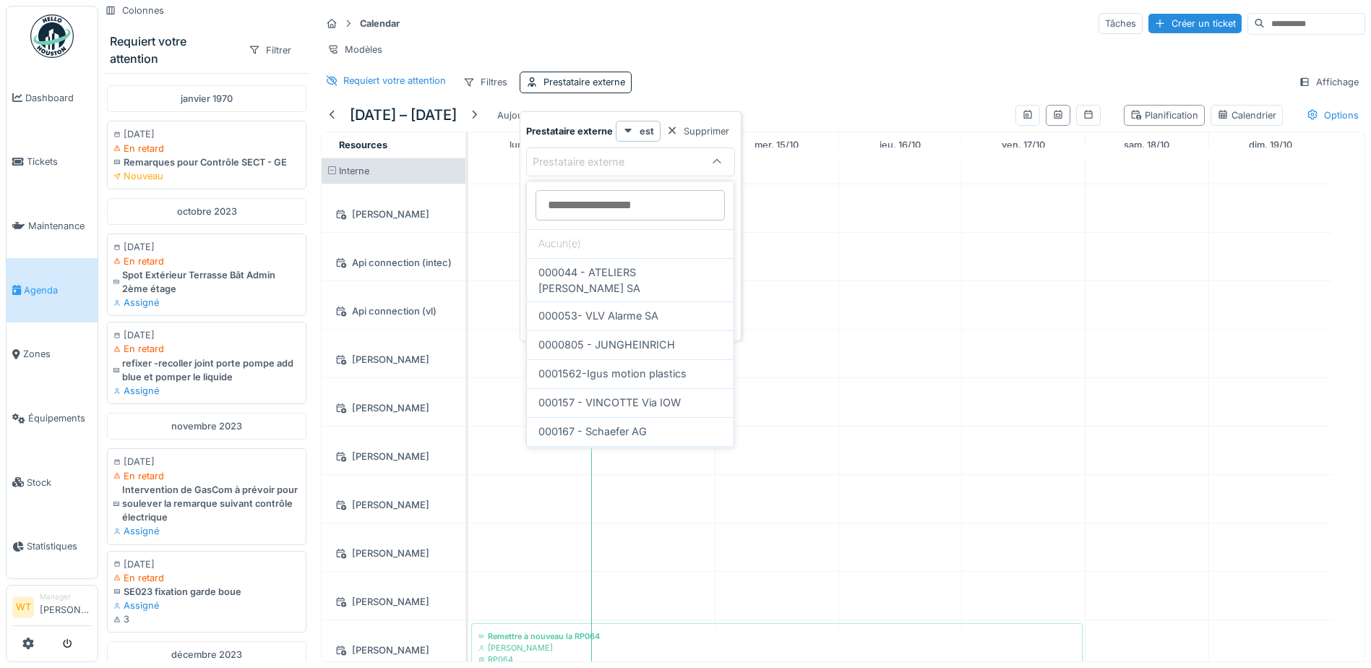
click at [679, 82] on div "Calendar Tâches Créer un ticket Modèles Requiert votre attention Filtres Presta…" at bounding box center [843, 52] width 1056 height 93
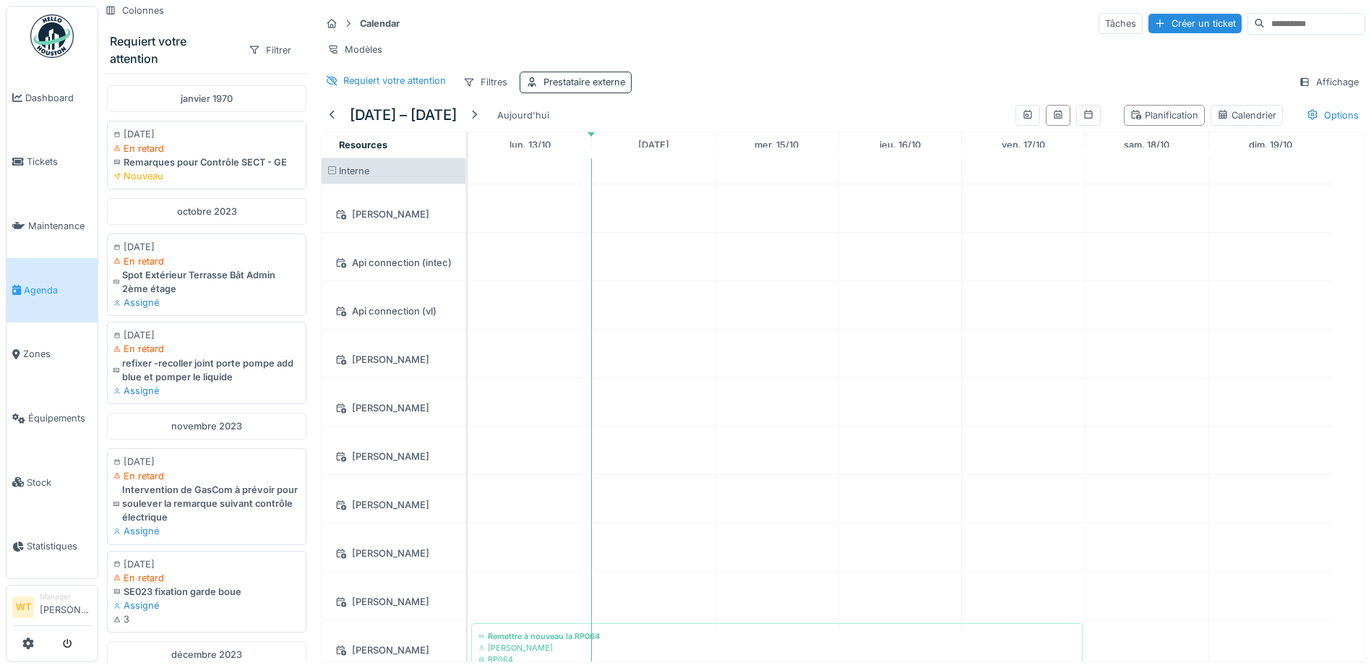
click at [604, 89] on div "Prestataire externe" at bounding box center [585, 82] width 82 height 14
click at [698, 130] on div "Supprimer" at bounding box center [698, 131] width 74 height 20
click at [480, 93] on div "Filtres" at bounding box center [485, 82] width 57 height 21
click at [568, 91] on div "Requiert votre attention Filtres Affichage" at bounding box center [843, 82] width 1045 height 21
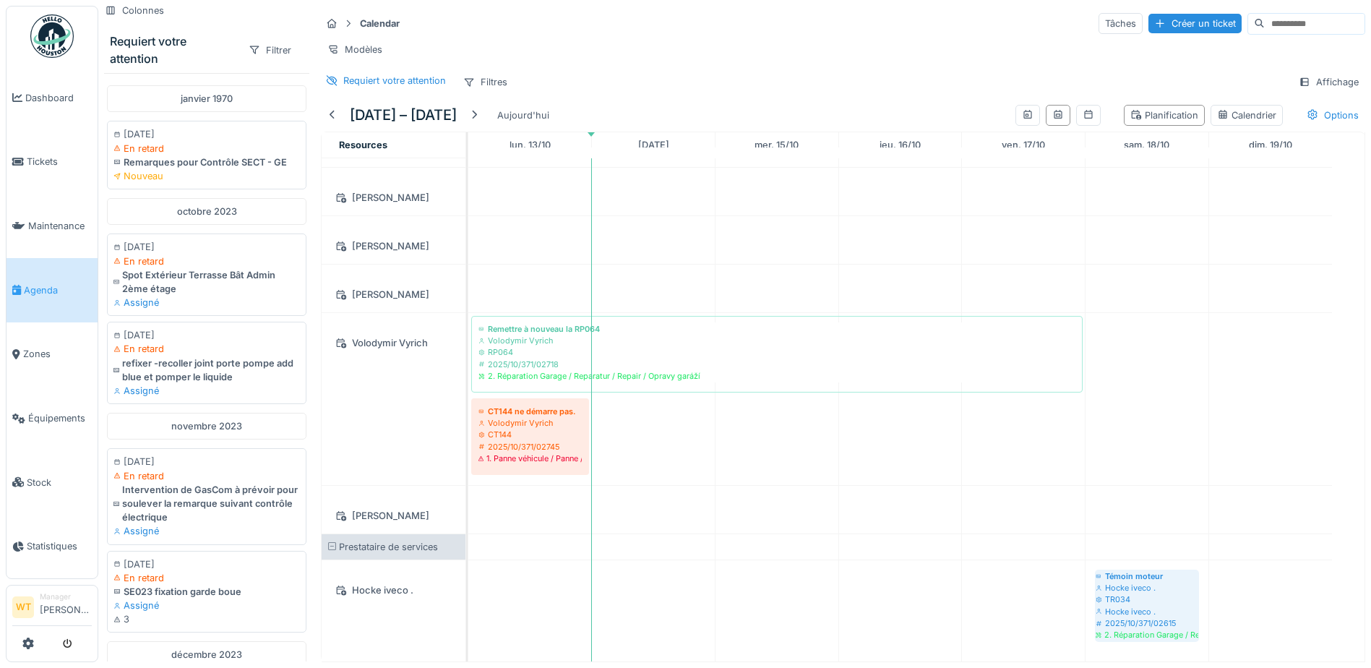
click at [414, 542] on span "Prestataire de services" at bounding box center [388, 547] width 99 height 11
click at [417, 542] on span "Prestataire de services" at bounding box center [388, 547] width 99 height 11
click at [497, 79] on div "Filtres" at bounding box center [485, 82] width 57 height 21
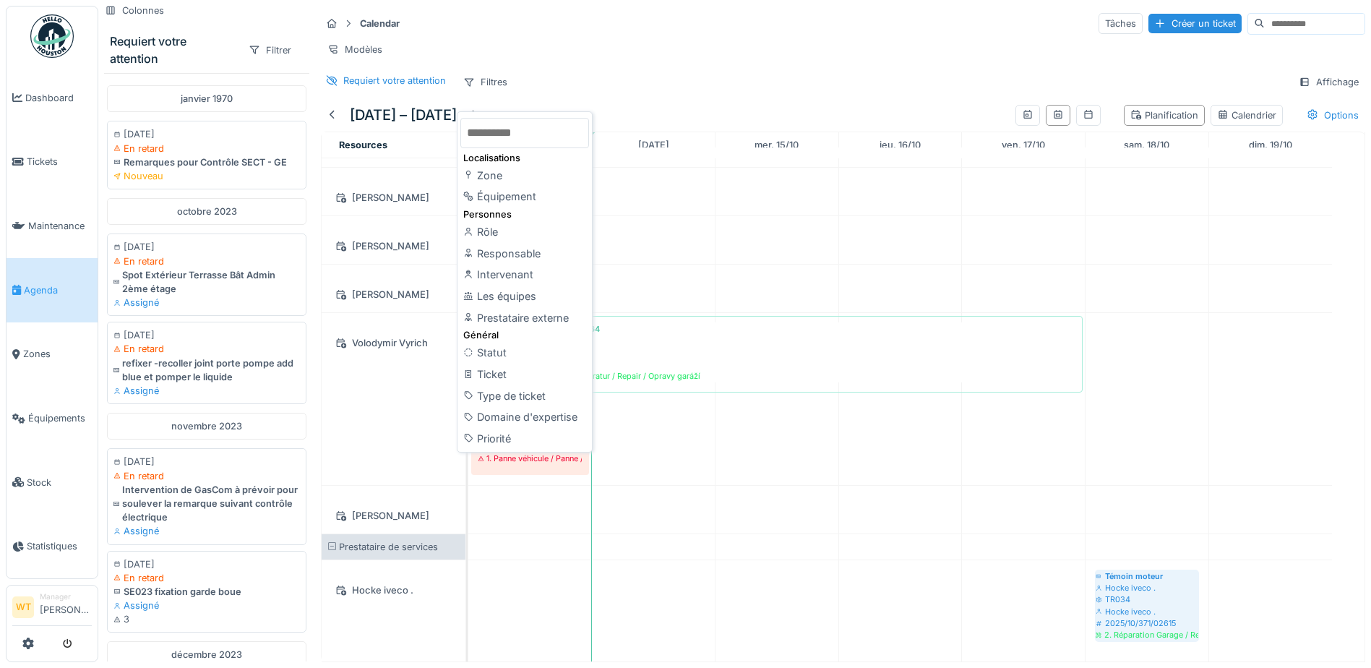
click at [403, 542] on span "Prestataire de services" at bounding box center [388, 547] width 99 height 11
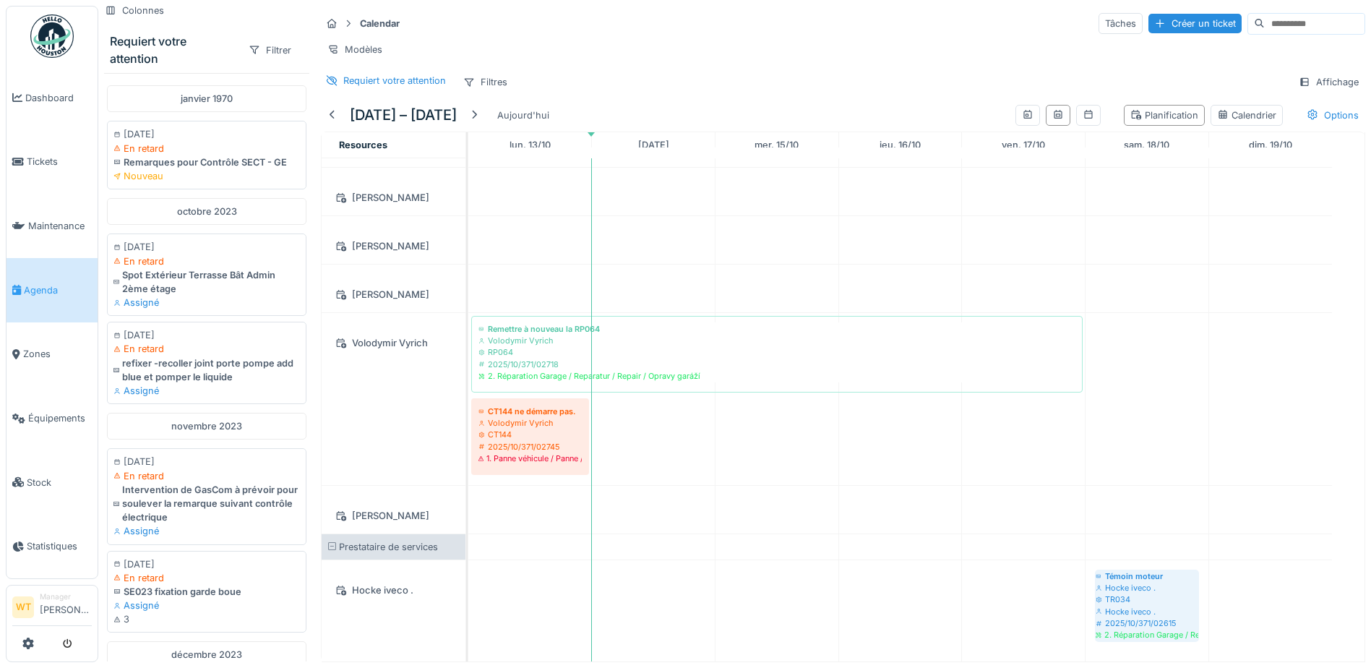
click at [406, 542] on span "Prestataire de services" at bounding box center [388, 547] width 99 height 11
click at [505, 80] on div "Filtres" at bounding box center [485, 82] width 57 height 21
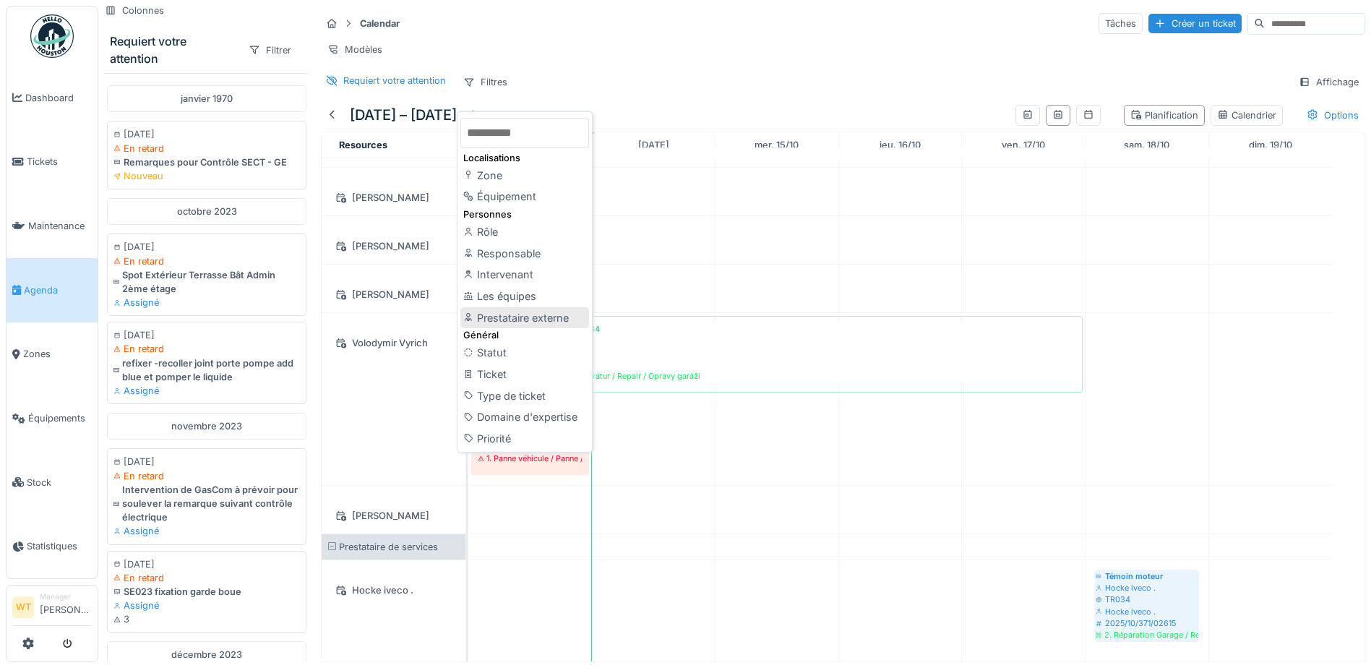
click at [536, 308] on div "Prestataire externe" at bounding box center [525, 318] width 129 height 22
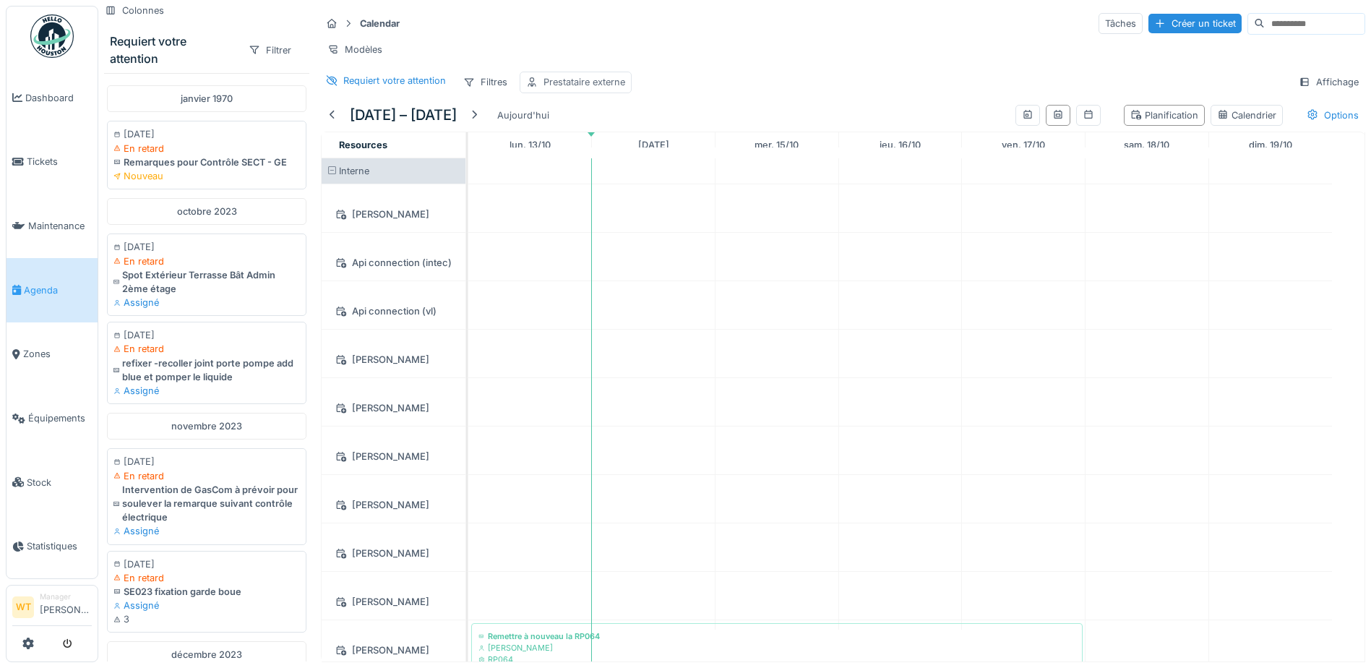
click at [600, 82] on div "Prestataire externe" at bounding box center [585, 82] width 82 height 14
click at [604, 154] on div "Prestataire externe" at bounding box center [589, 162] width 112 height 16
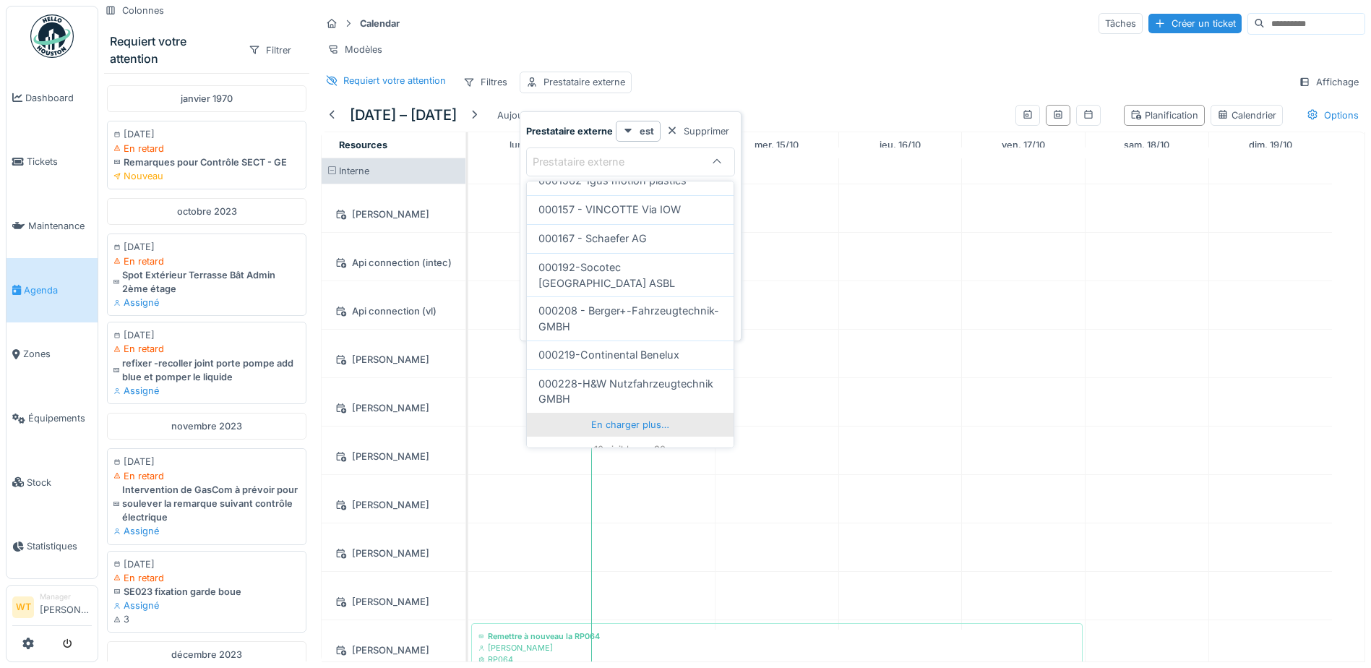
click at [609, 413] on div "En charger plus…" at bounding box center [630, 424] width 207 height 23
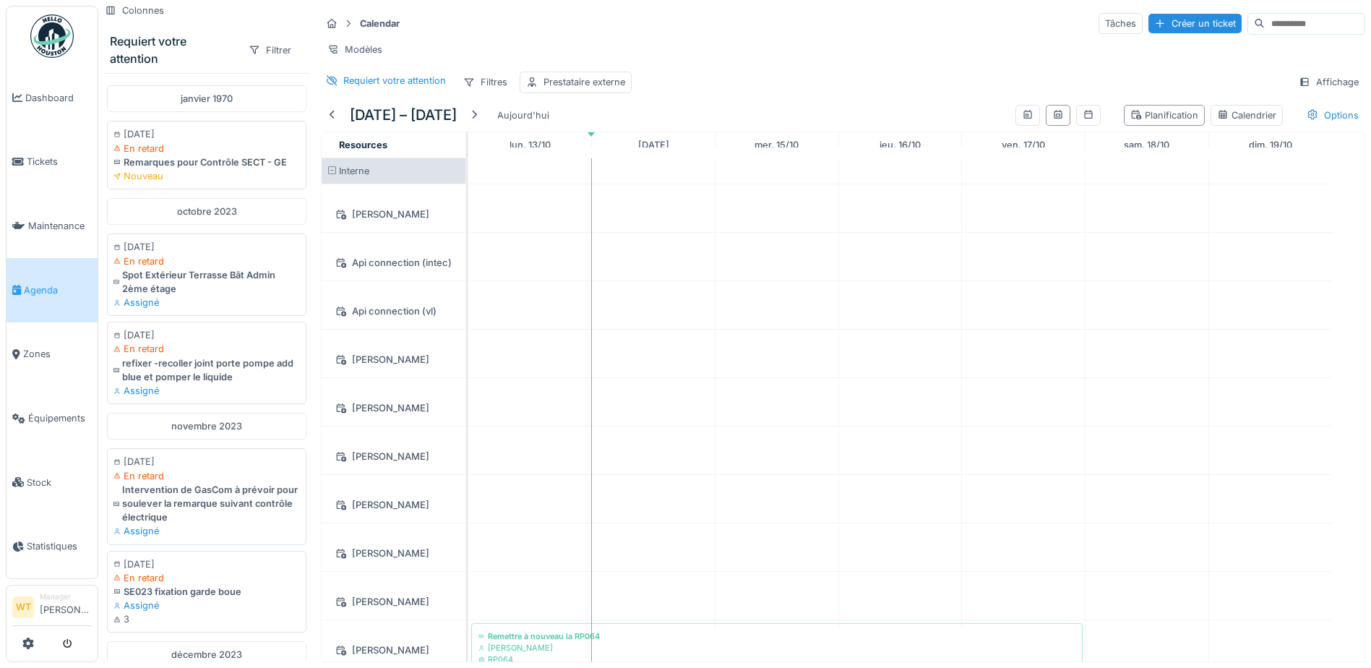
click at [692, 68] on div "Calendar Tâches Créer un ticket Modèles Requiert votre attention Filtres Presta…" at bounding box center [843, 52] width 1056 height 93
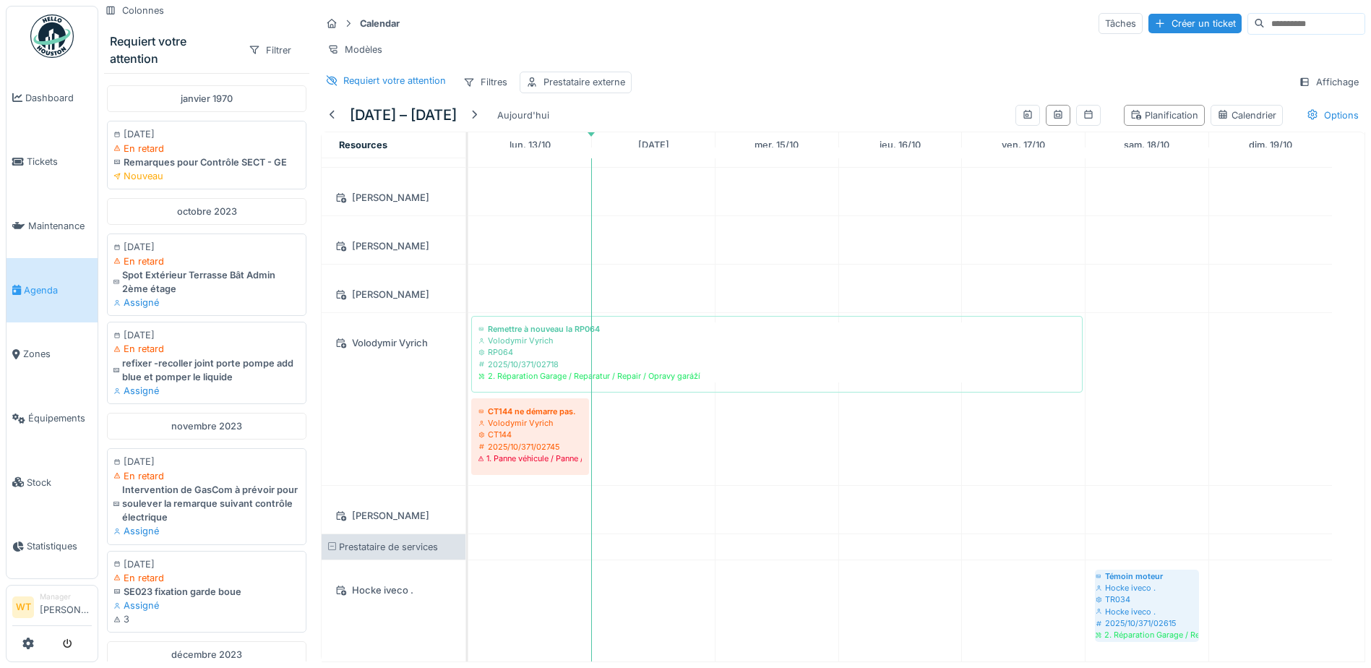
click at [434, 542] on span "Prestataire de services" at bounding box center [388, 547] width 99 height 11
drag, startPoint x: 434, startPoint y: 530, endPoint x: 393, endPoint y: 472, distance: 71.0
click at [393, 486] on div "[PERSON_NAME]" at bounding box center [394, 510] width 144 height 48
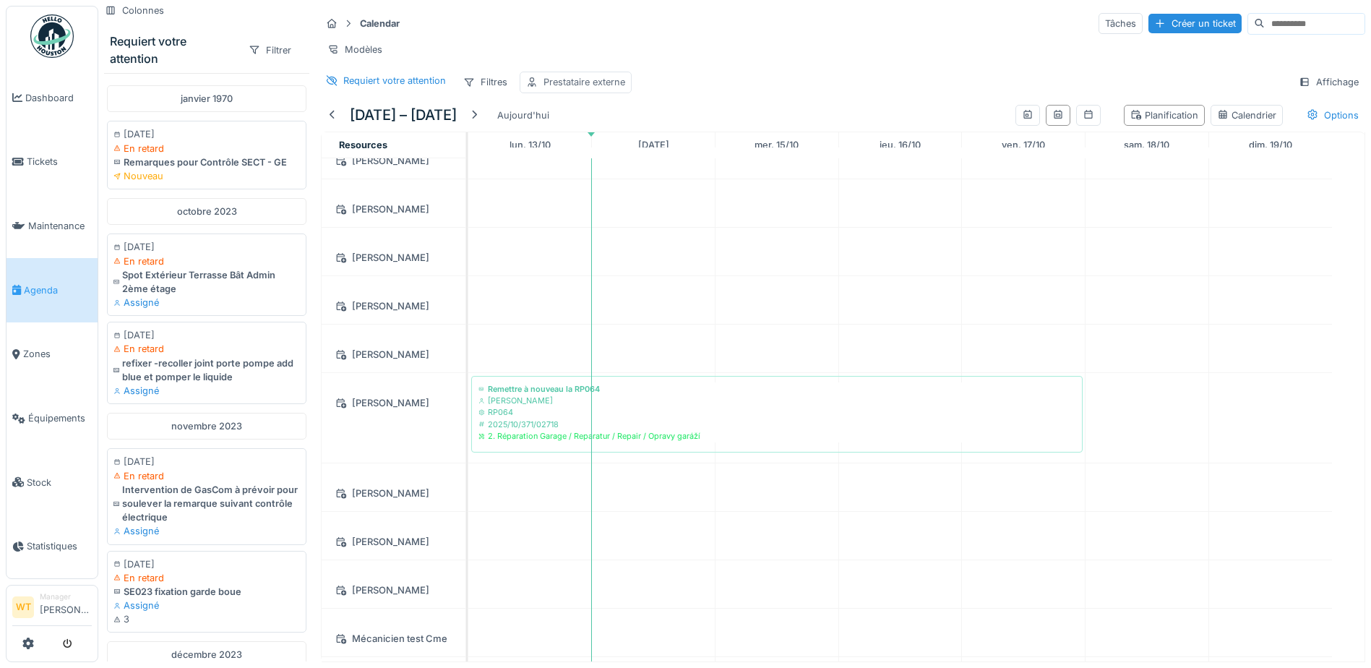
click at [575, 85] on div "Prestataire externe" at bounding box center [585, 82] width 82 height 14
click at [644, 154] on div "Prestataire externe" at bounding box center [589, 162] width 112 height 16
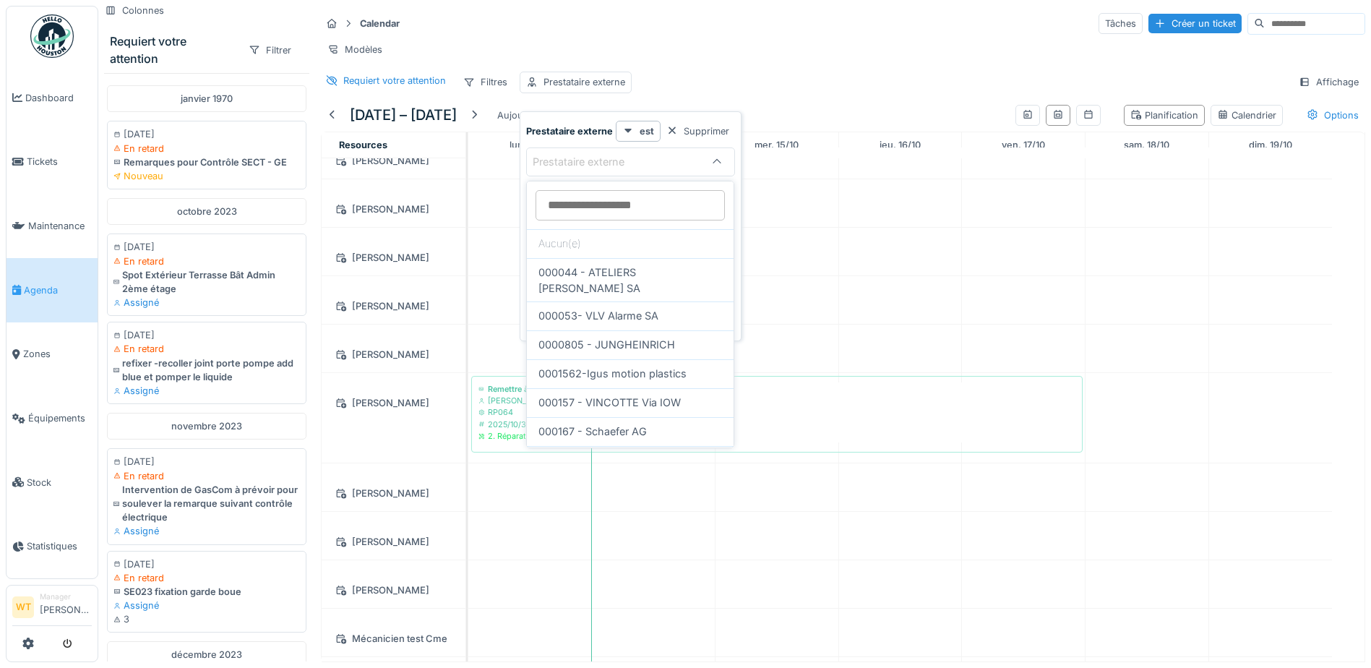
click at [635, 218] on externe_cyNzE at bounding box center [630, 205] width 189 height 30
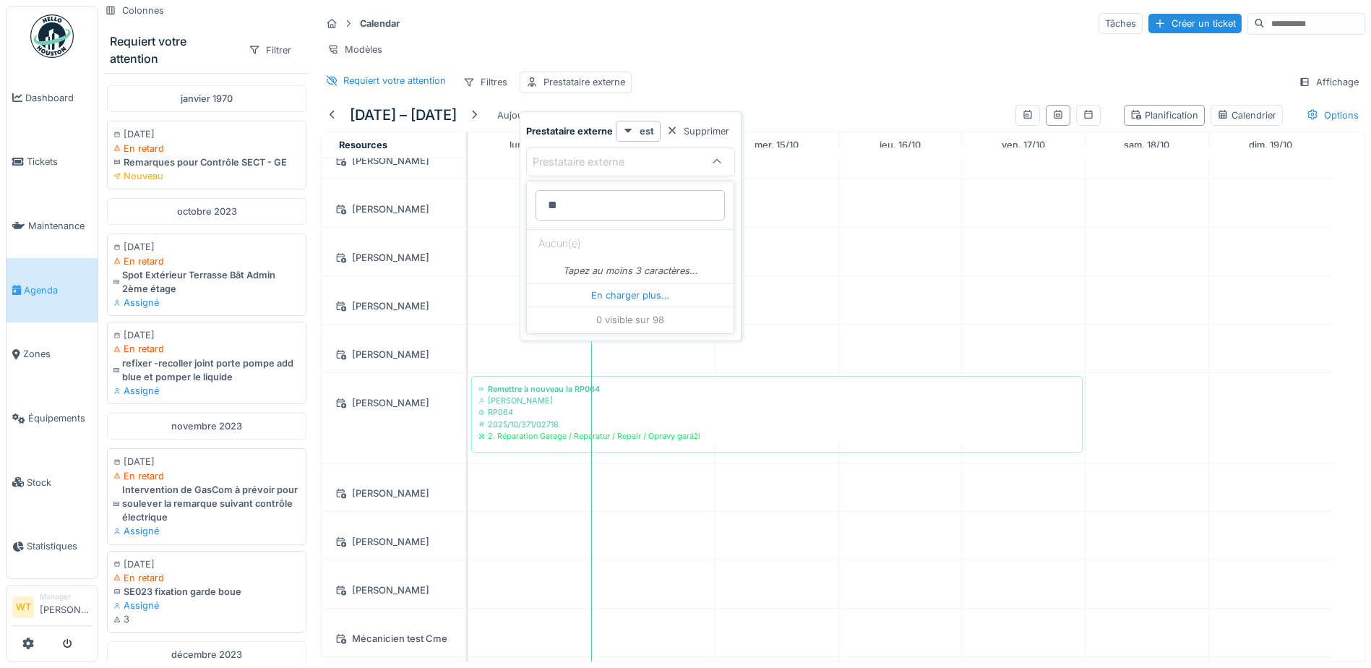
type externe_cyNzE "*"
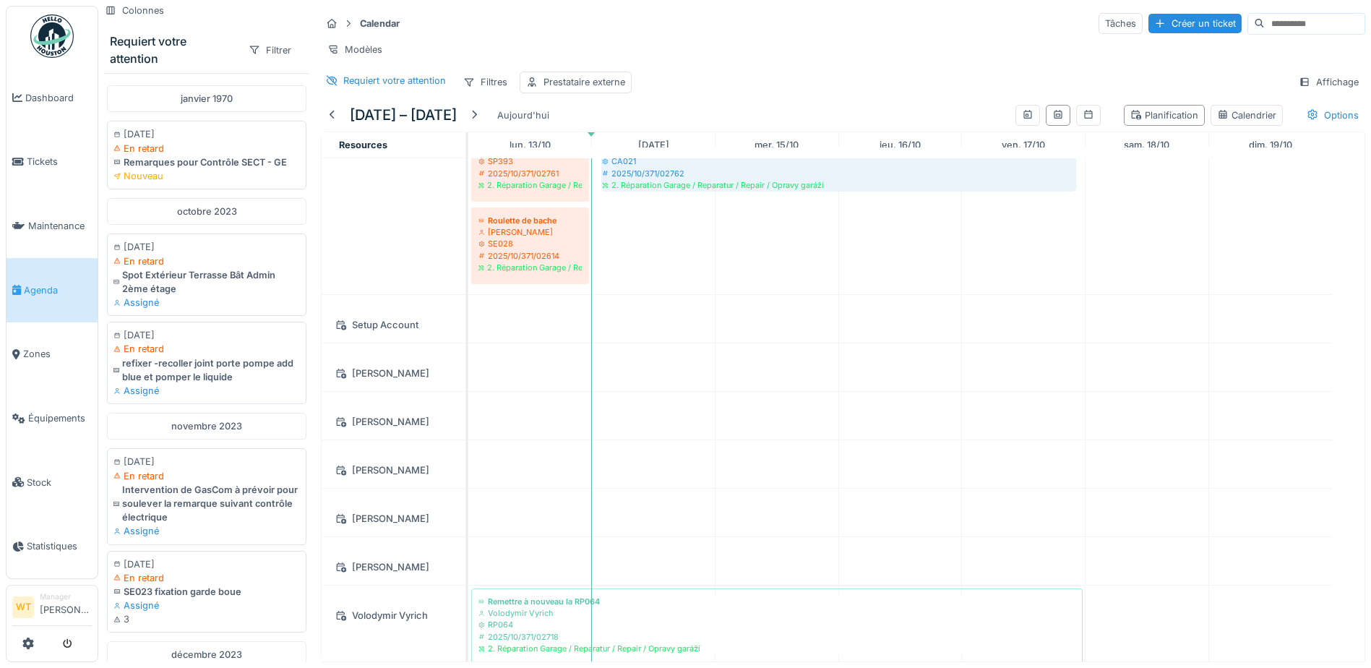
scroll to position [1883, 0]
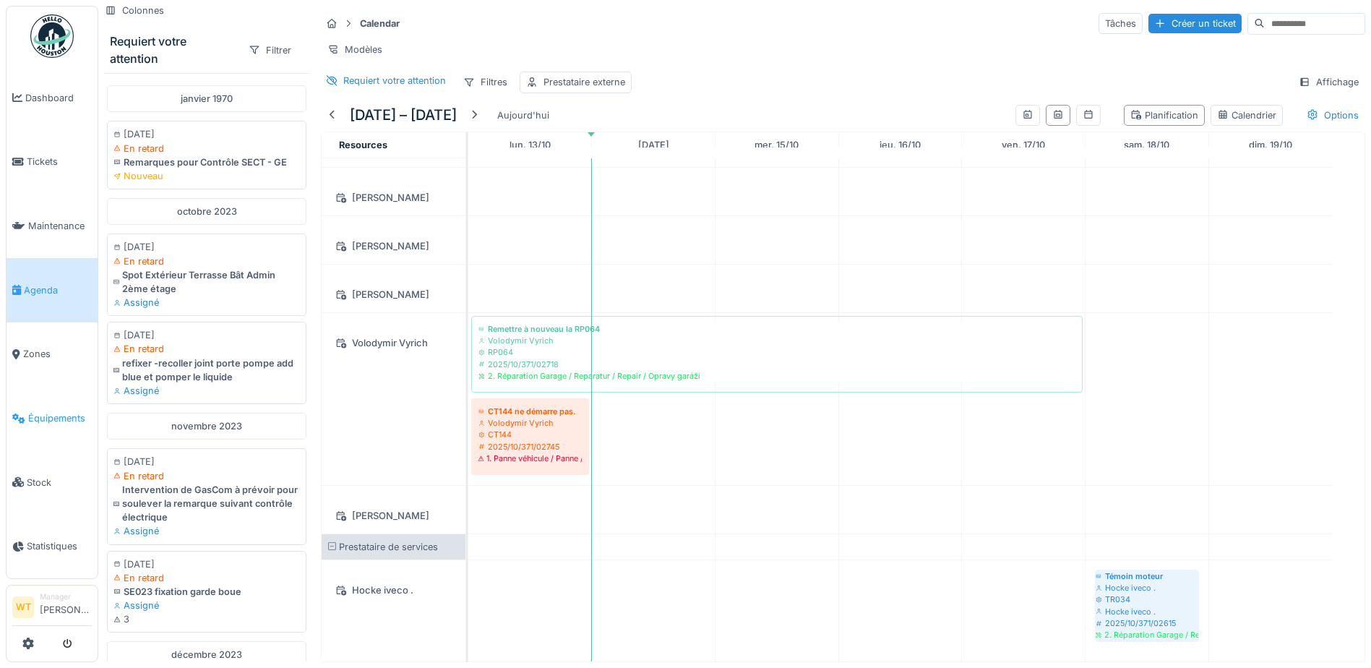
click at [53, 411] on span "Équipements" at bounding box center [60, 418] width 64 height 14
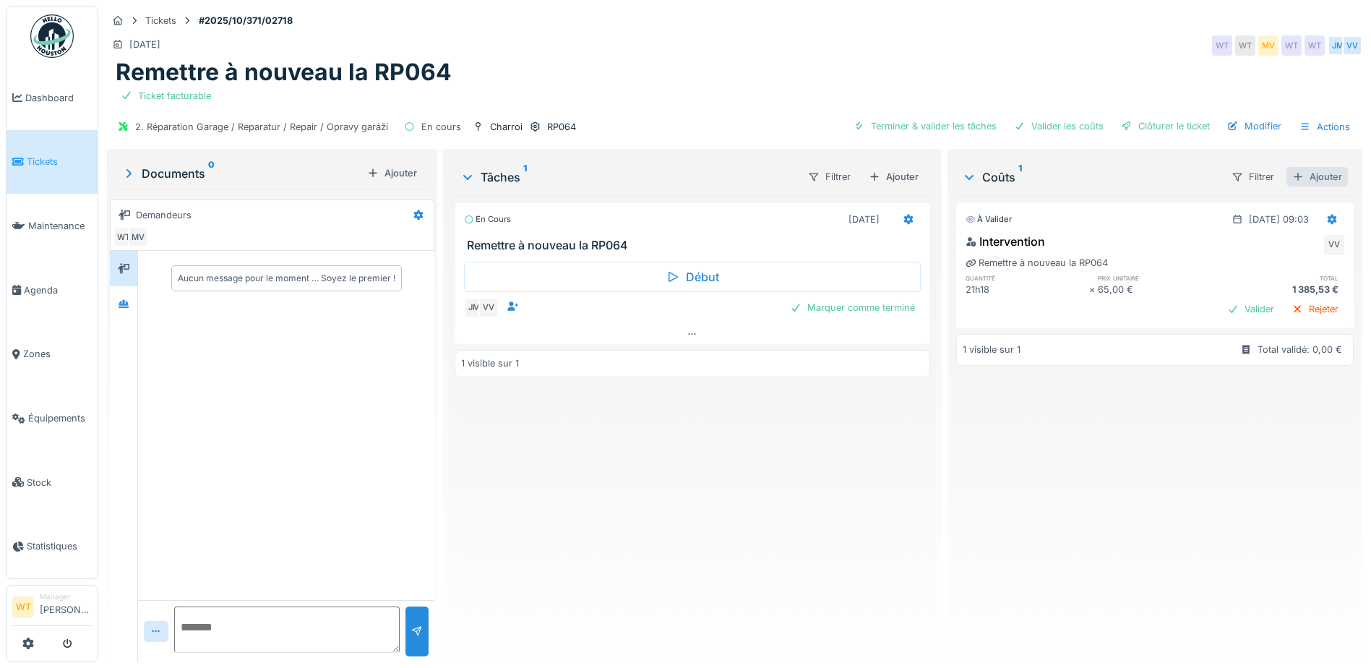
click at [1299, 184] on div "Ajouter" at bounding box center [1317, 177] width 61 height 20
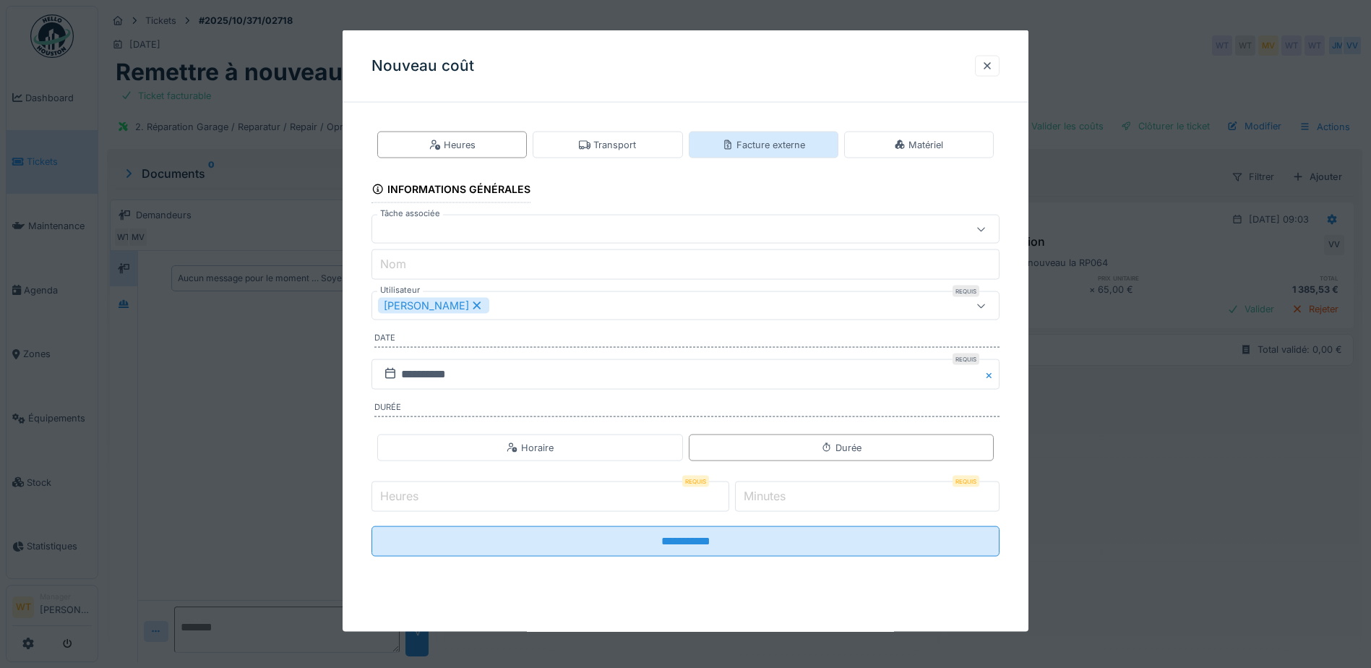
click at [765, 142] on div "Facture externe" at bounding box center [763, 145] width 83 height 14
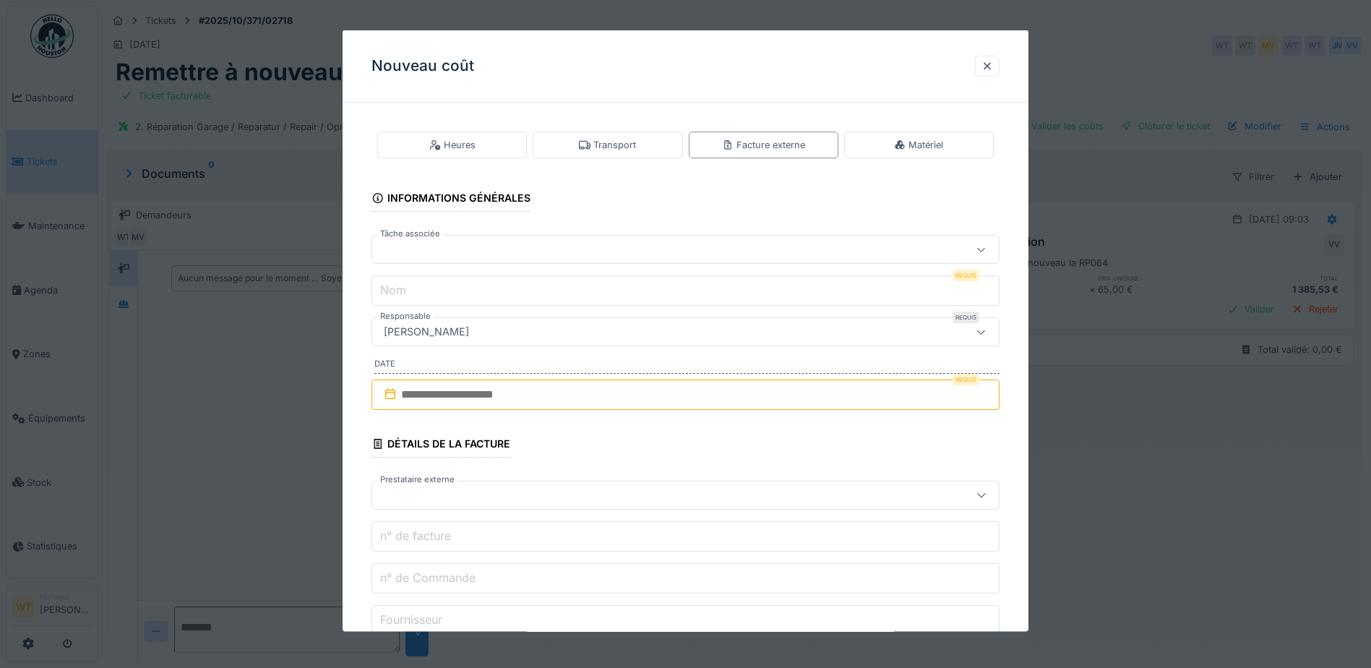
click at [528, 260] on div at bounding box center [686, 249] width 628 height 29
click at [510, 314] on span "Remettre à nouveau la RP064" at bounding box center [456, 312] width 145 height 16
type input "******"
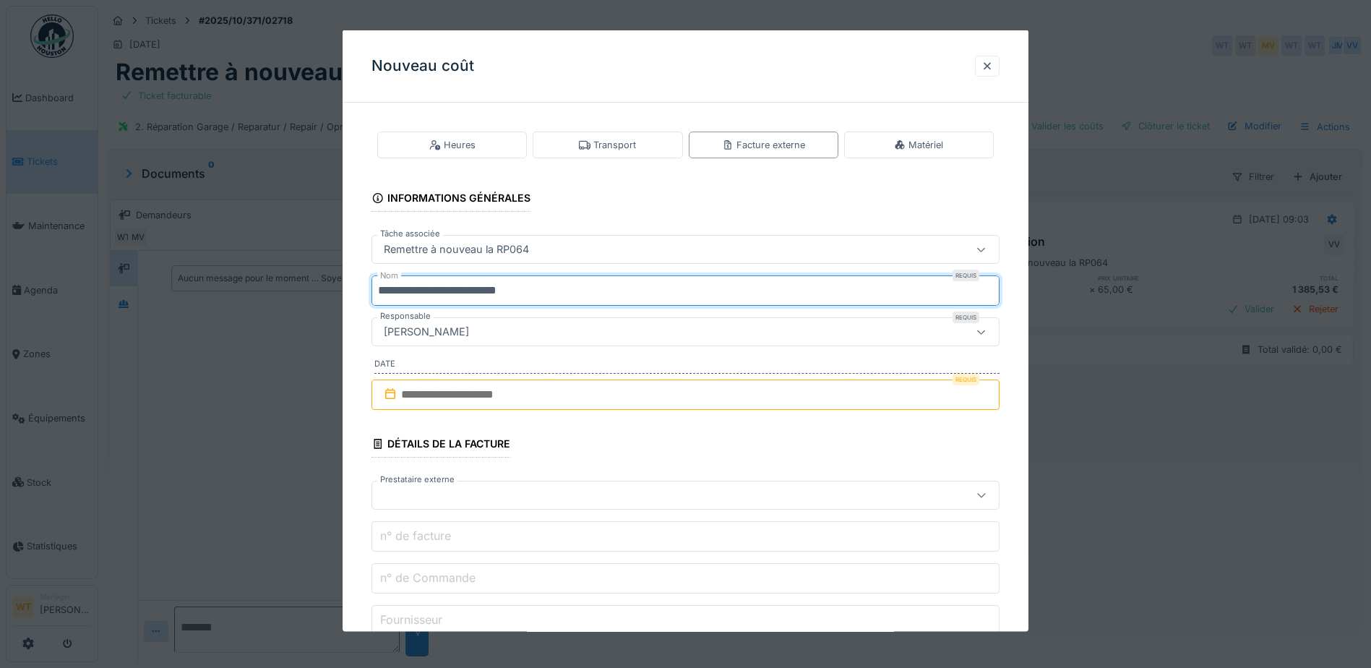
click at [569, 291] on input "**********" at bounding box center [686, 290] width 628 height 30
type input "**********"
drag, startPoint x: 990, startPoint y: 65, endPoint x: 923, endPoint y: 67, distance: 66.5
click at [990, 65] on div at bounding box center [988, 66] width 12 height 14
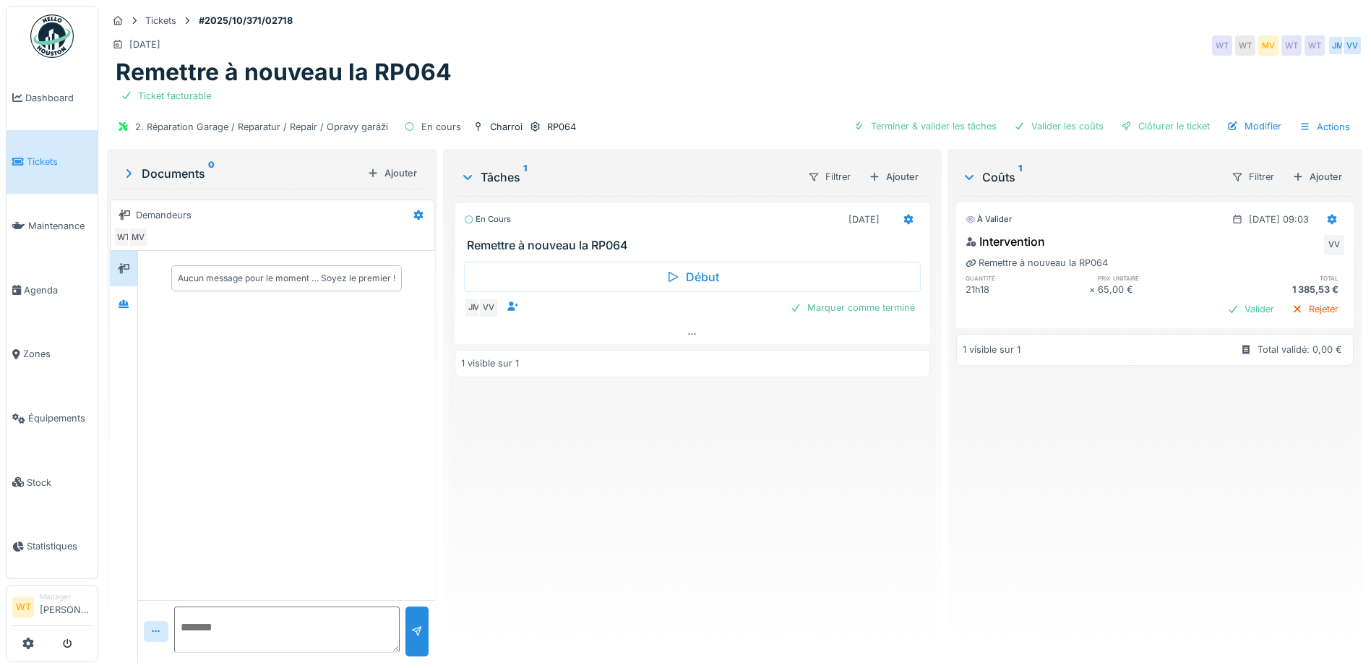
click at [73, 164] on span "Tickets" at bounding box center [59, 162] width 65 height 14
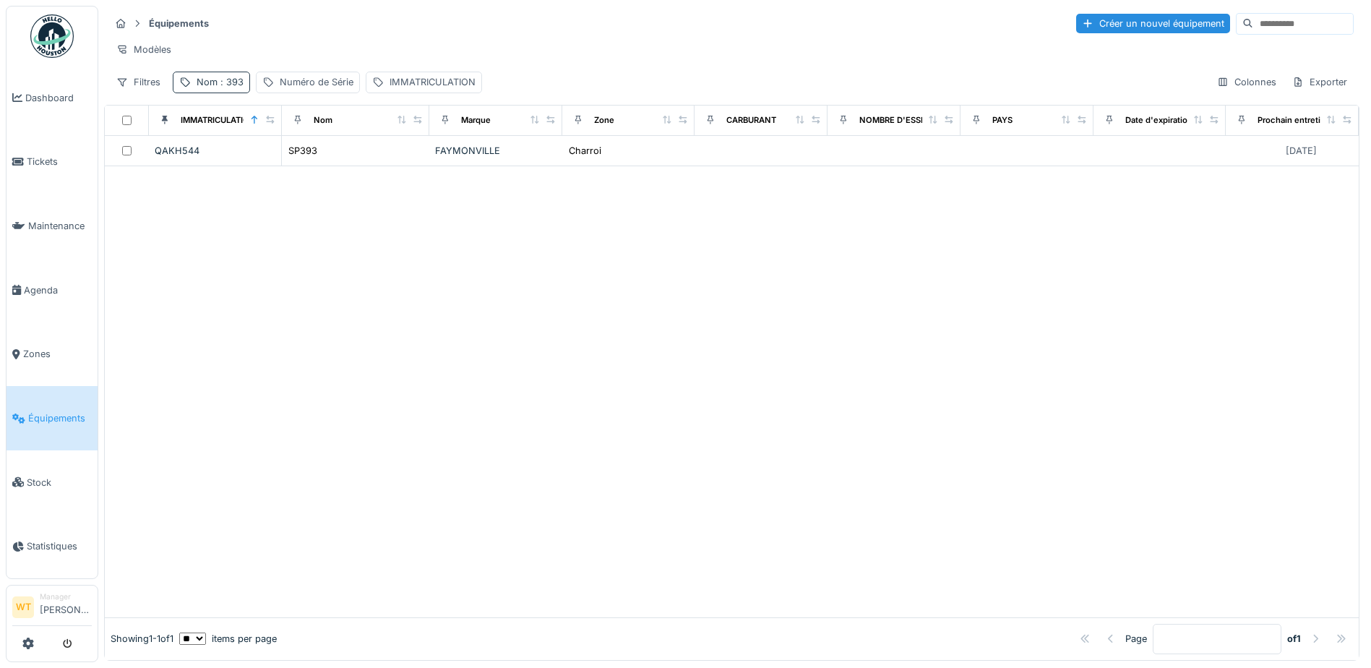
click at [235, 87] on span ": 393" at bounding box center [231, 82] width 26 height 11
click at [312, 163] on icon at bounding box center [306, 162] width 12 height 9
click at [316, 167] on input "Nom" at bounding box center [251, 162] width 144 height 30
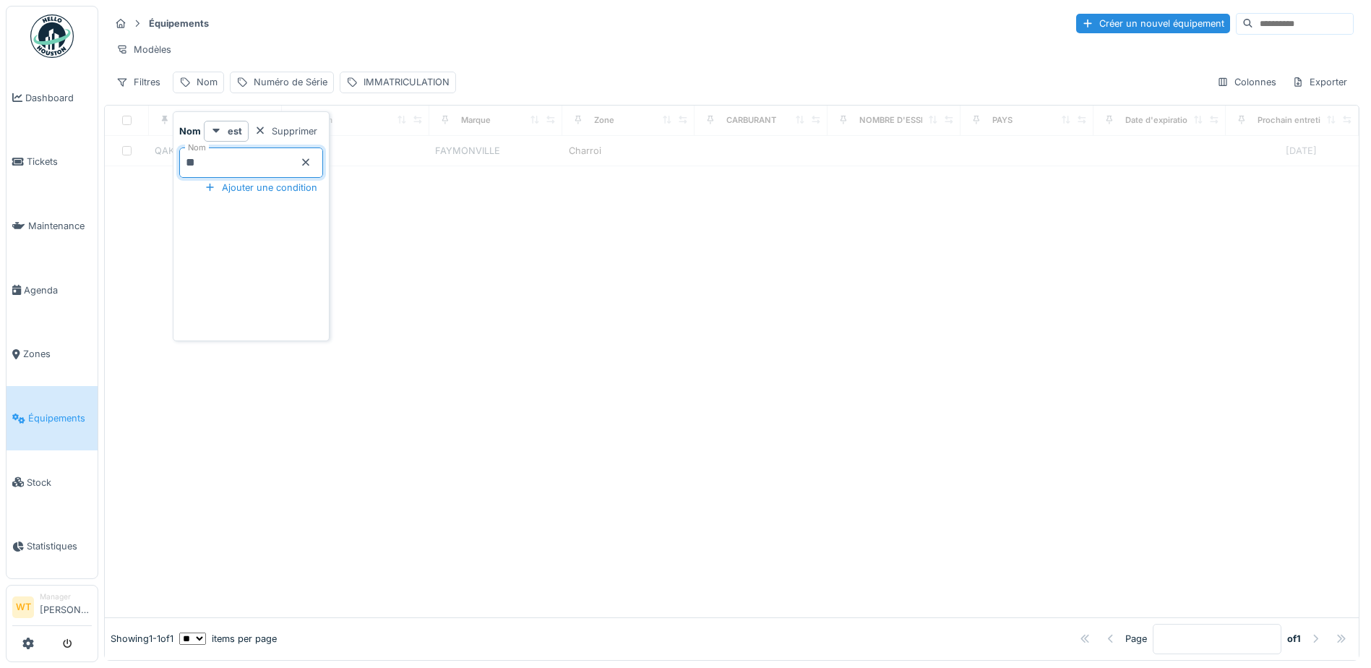
type input "**"
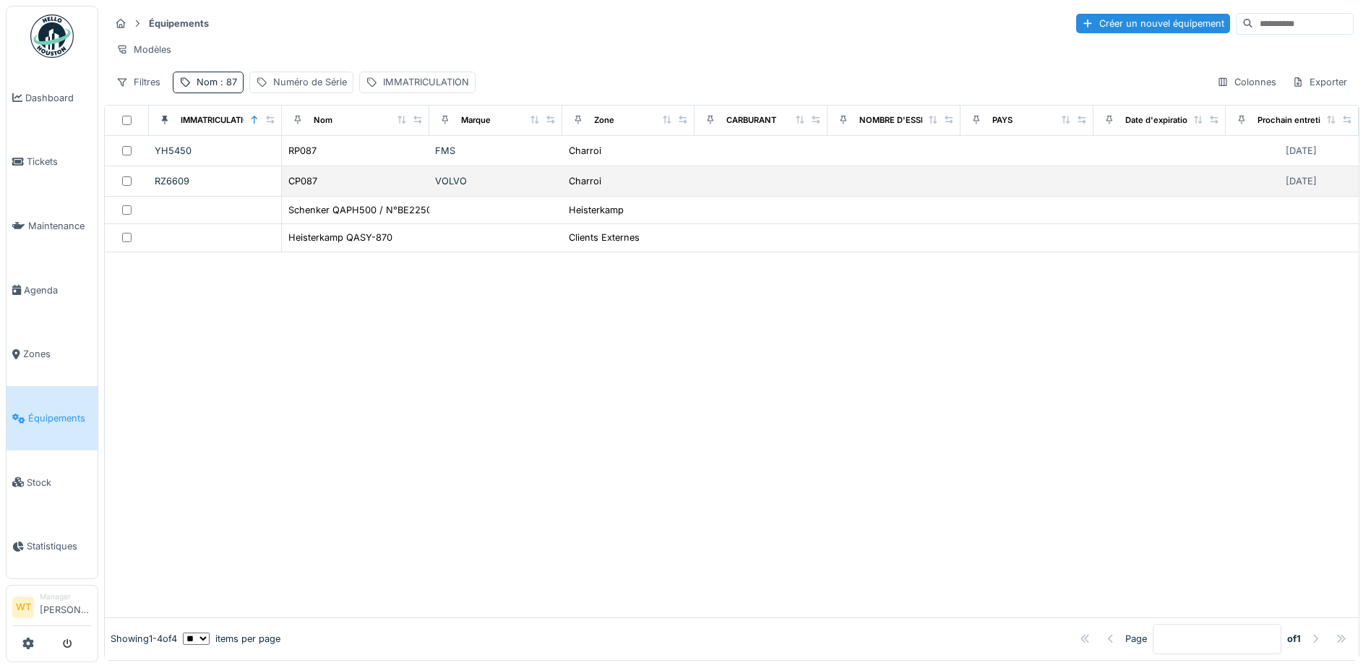
click at [370, 189] on div "CP087" at bounding box center [356, 181] width 136 height 15
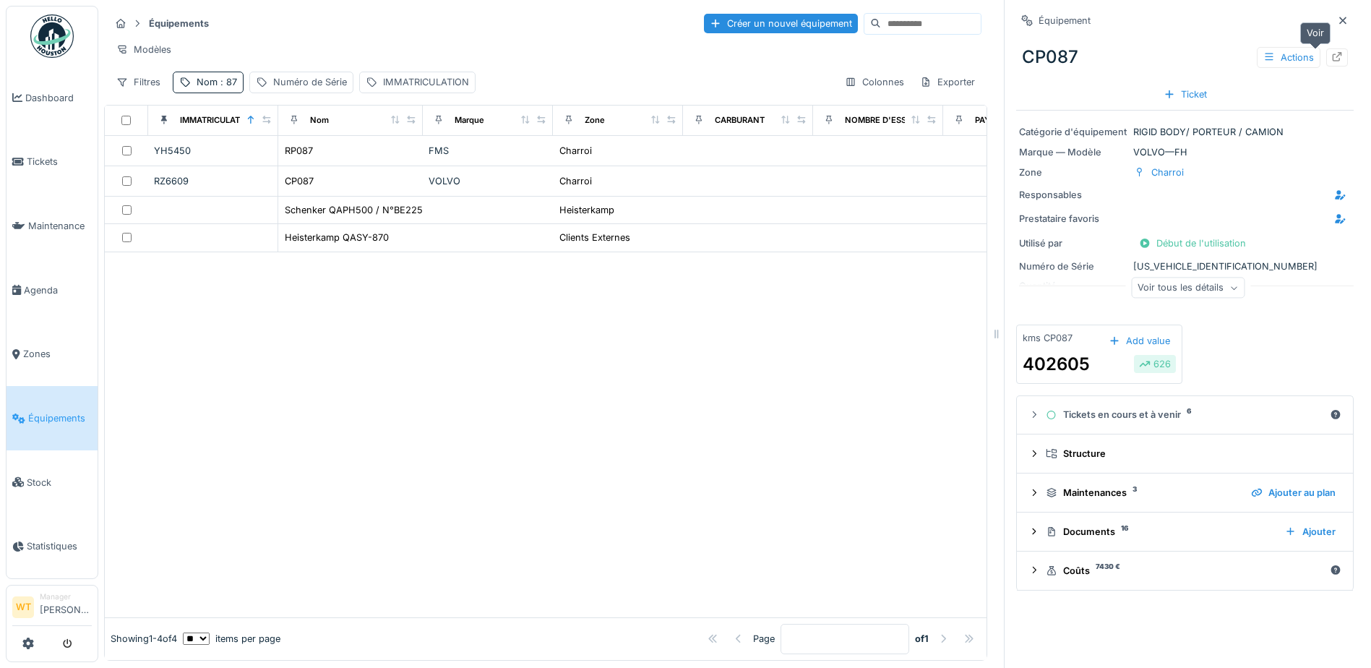
click at [1327, 55] on div at bounding box center [1338, 57] width 22 height 18
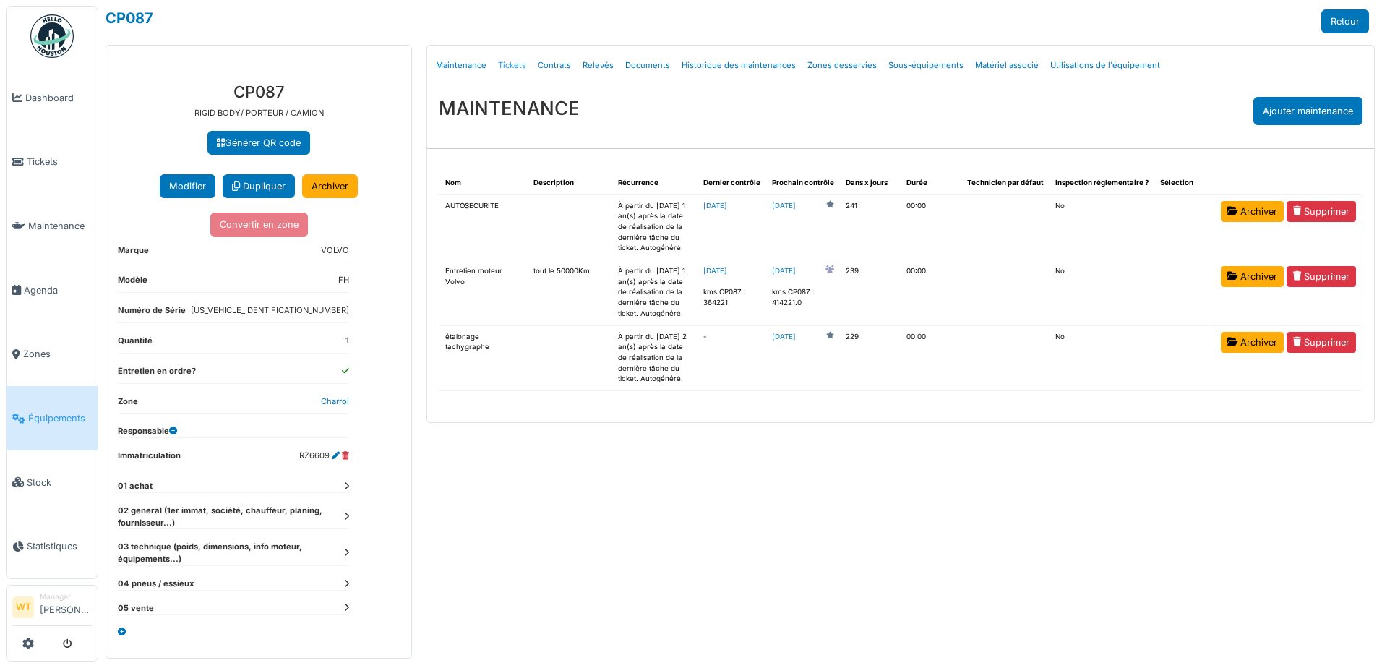
drag, startPoint x: 0, startPoint y: 0, endPoint x: 516, endPoint y: 64, distance: 520.1
click at [516, 64] on link "Tickets" at bounding box center [512, 65] width 40 height 34
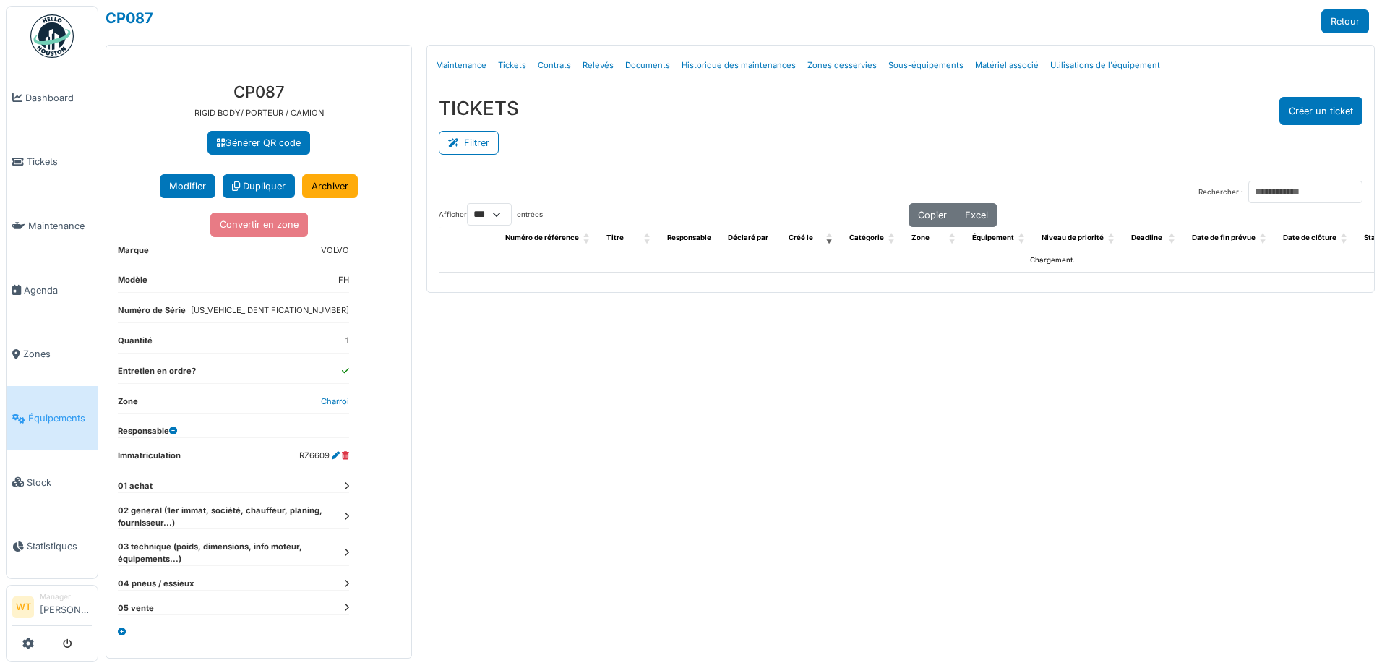
select select "***"
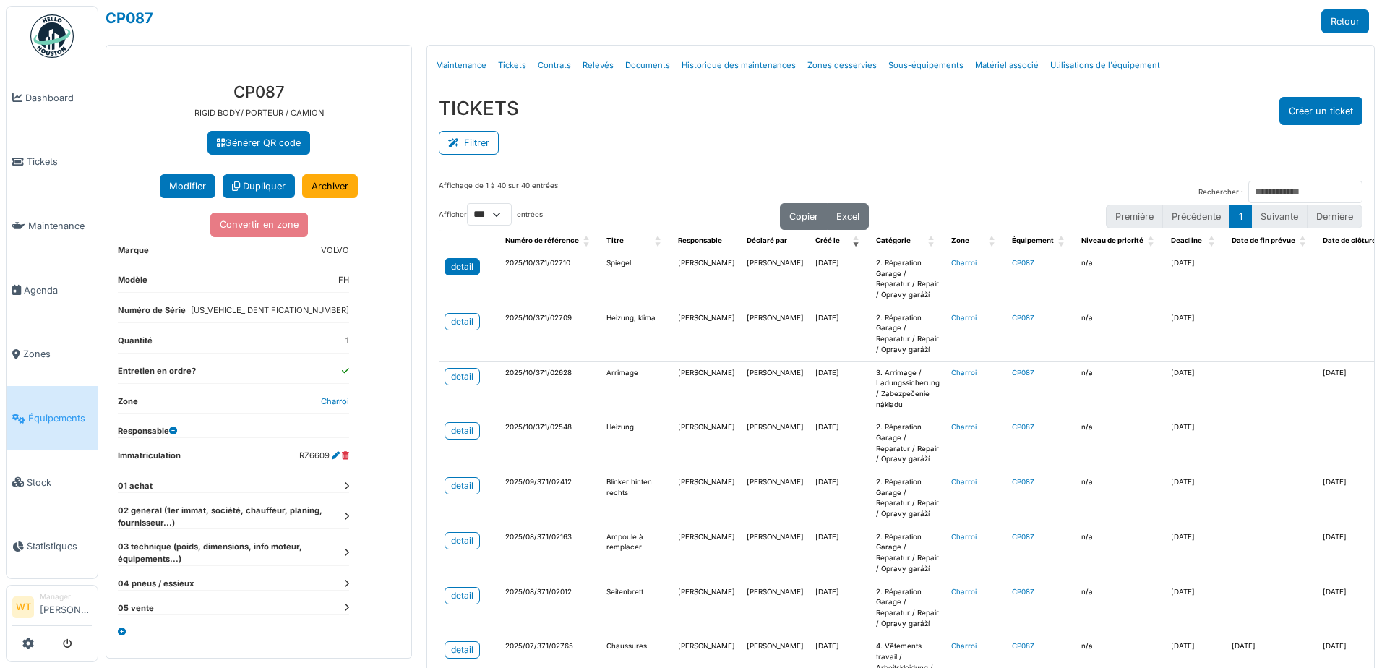
click at [465, 267] on div "detail" at bounding box center [462, 266] width 22 height 13
